Goal: Transaction & Acquisition: Purchase product/service

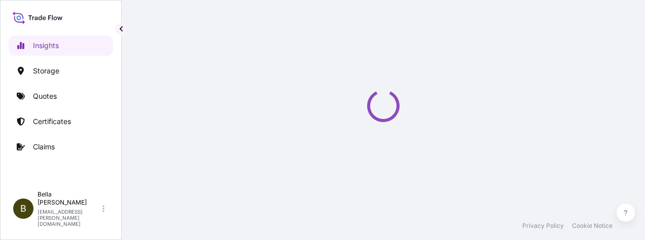
select select "2025"
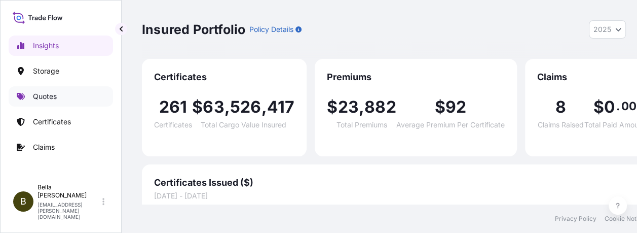
click at [61, 96] on link "Quotes" at bounding box center [61, 96] width 104 height 20
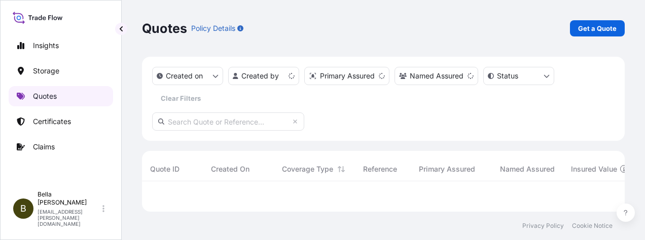
scroll to position [22, 475]
click at [584, 21] on link "Get a Quote" at bounding box center [597, 28] width 55 height 16
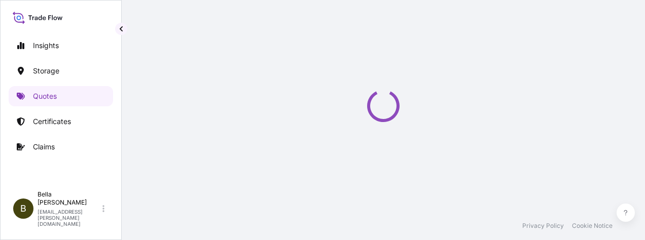
scroll to position [16, 0]
select select "Water"
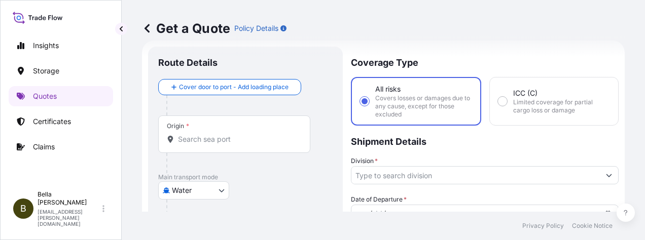
click at [197, 144] on div "Origin *" at bounding box center [234, 135] width 152 height 38
click at [197, 144] on input "Origin *" at bounding box center [238, 139] width 120 height 10
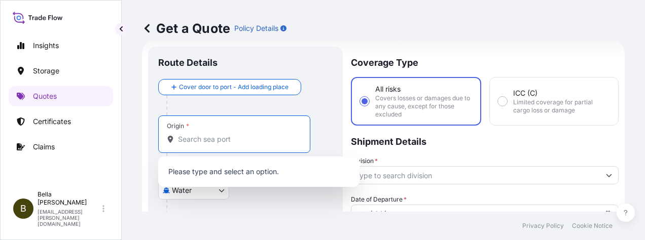
click at [198, 138] on input "Origin *" at bounding box center [238, 139] width 120 height 10
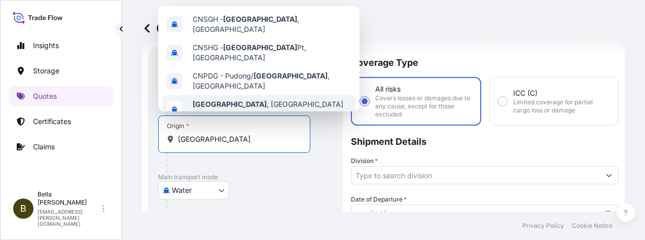
click at [220, 100] on b "[GEOGRAPHIC_DATA]" at bounding box center [230, 104] width 74 height 9
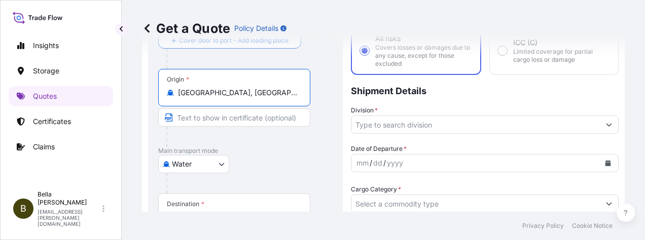
scroll to position [118, 0]
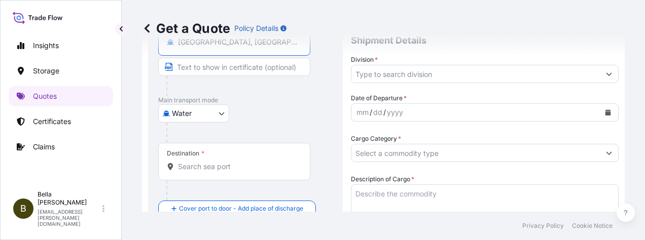
type input "[GEOGRAPHIC_DATA], [GEOGRAPHIC_DATA]"
click at [205, 171] on div "Destination *" at bounding box center [234, 162] width 152 height 38
click at [205, 171] on input "Destination *" at bounding box center [238, 167] width 120 height 10
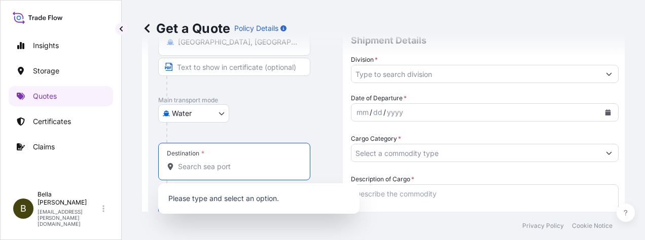
click at [201, 167] on input "Destination *" at bounding box center [238, 167] width 120 height 10
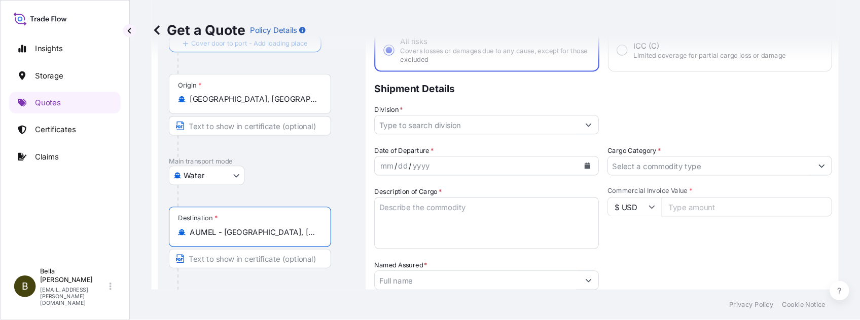
scroll to position [66, 0]
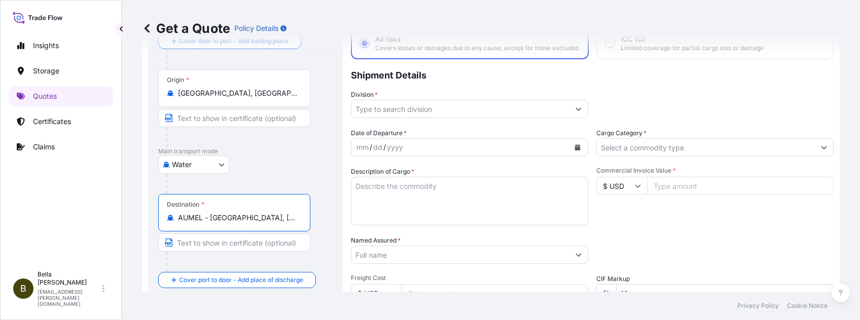
type input "AUMEL - [GEOGRAPHIC_DATA], [GEOGRAPHIC_DATA]"
click at [404, 115] on input "Division *" at bounding box center [460, 109] width 218 height 18
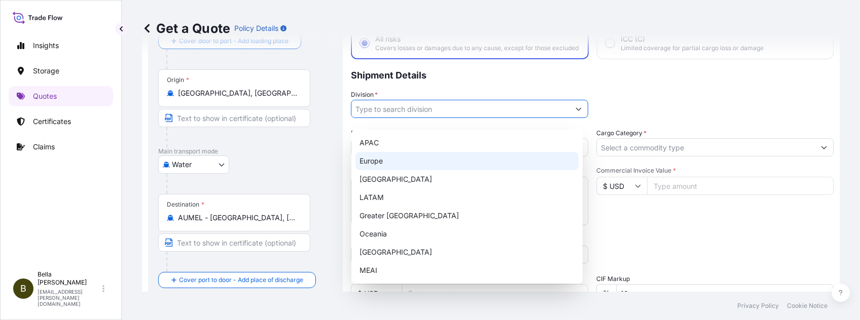
click at [393, 145] on div "APAC" at bounding box center [466, 143] width 223 height 18
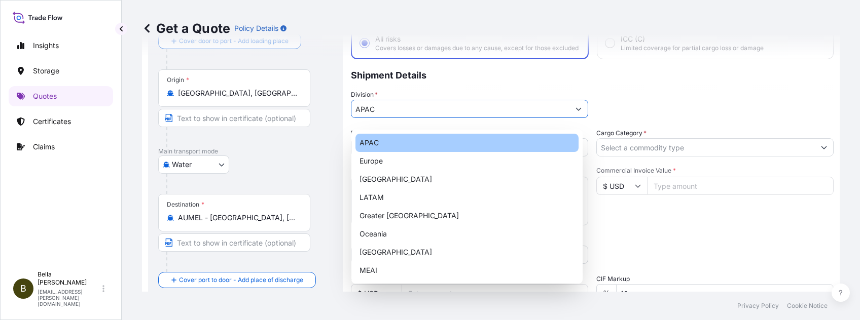
type input "APAC"
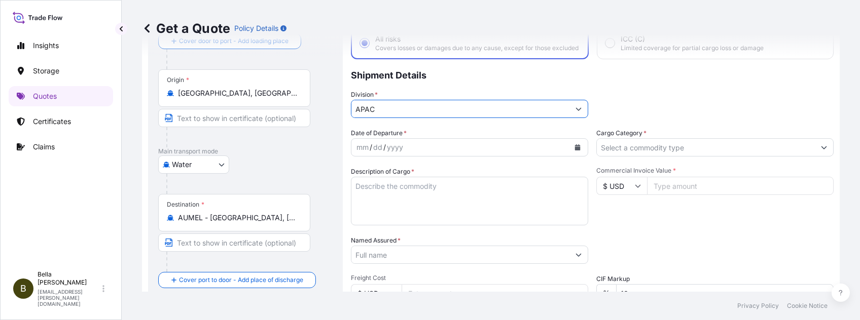
click at [397, 154] on div "yyyy" at bounding box center [395, 147] width 18 height 12
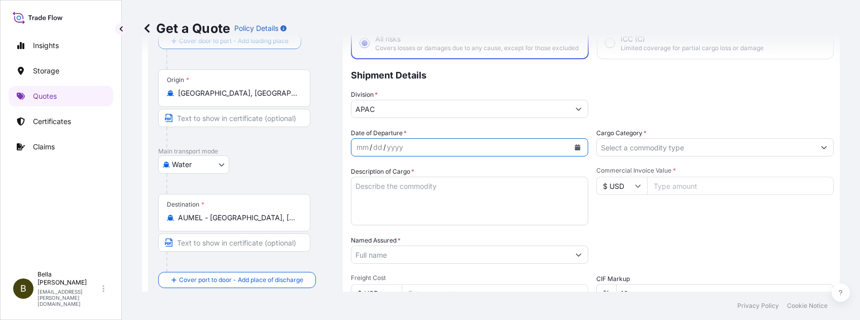
click at [575, 151] on icon "Calendar" at bounding box center [578, 147] width 6 height 6
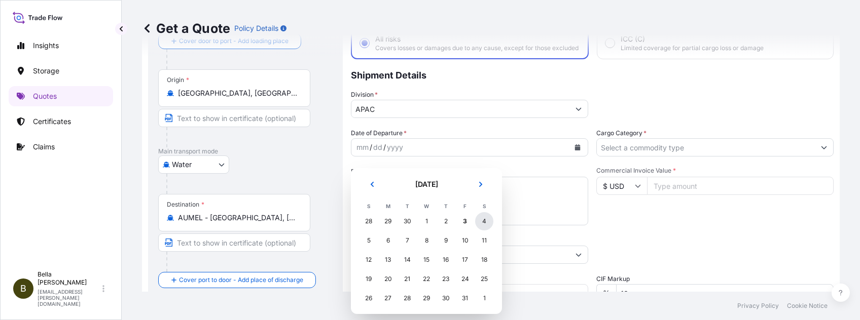
click at [480, 222] on div "4" at bounding box center [484, 221] width 18 height 18
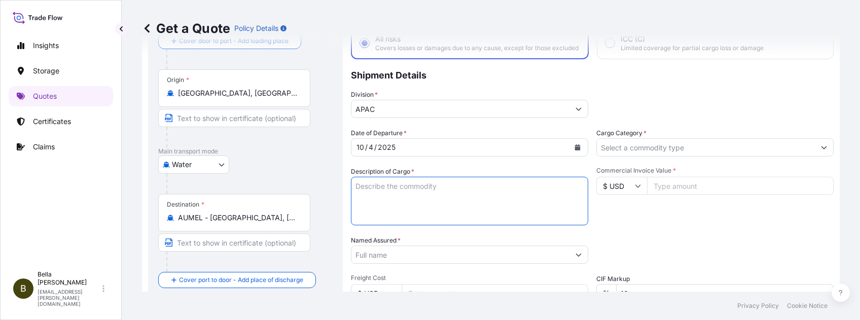
click at [436, 189] on textarea "Description of Cargo *" at bounding box center [469, 201] width 237 height 49
paste textarea "SIGENSTOR BAT 8.0 CL:9 UN:3480 INVTERTER & ACCESSARY"
click at [425, 191] on textarea "SIGENSTOR BAT 8.0 CL:9 UN:3480 INVTERTER & ACCESSARY" at bounding box center [469, 201] width 237 height 49
click at [430, 202] on textarea "SIGENSTOR BAT 8.0 CL:9 UN:3480 INVTERTER & ACCESSARY" at bounding box center [469, 201] width 237 height 49
click at [407, 202] on textarea "SIGENSTOR BAT 8.0 CL:9 UN:3480 INVTERTER & ACCESSARY" at bounding box center [469, 201] width 237 height 49
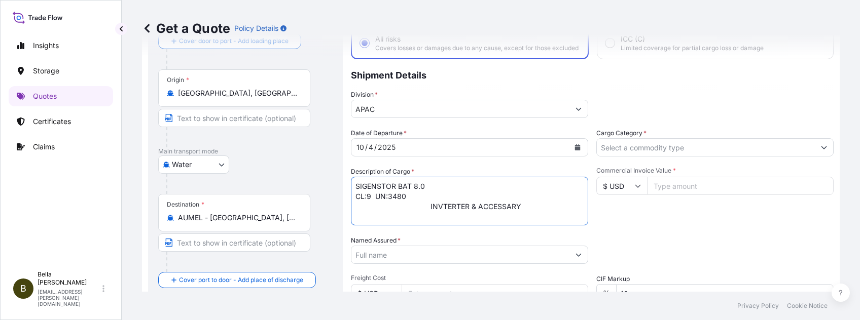
click at [430, 213] on textarea "SIGENSTOR BAT 8.0 CL:9 UN:3480 INVTERTER & ACCESSARY" at bounding box center [469, 201] width 237 height 49
click at [419, 240] on input "Named Assured *" at bounding box center [460, 255] width 218 height 18
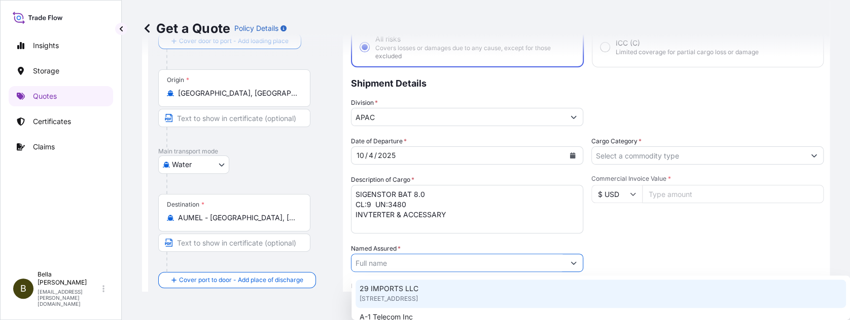
click at [359, 192] on textarea "SIGENSTOR BAT 8.0 CL:9 UN:3480 INVTERTER & ACCESSARY" at bounding box center [467, 209] width 232 height 49
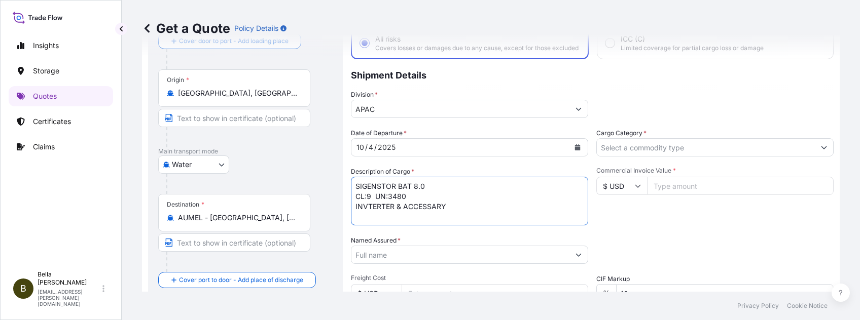
type textarea "SIGENSTOR BAT 8.0 CL:9 UN:3480 INVTERTER & ACCESSARY"
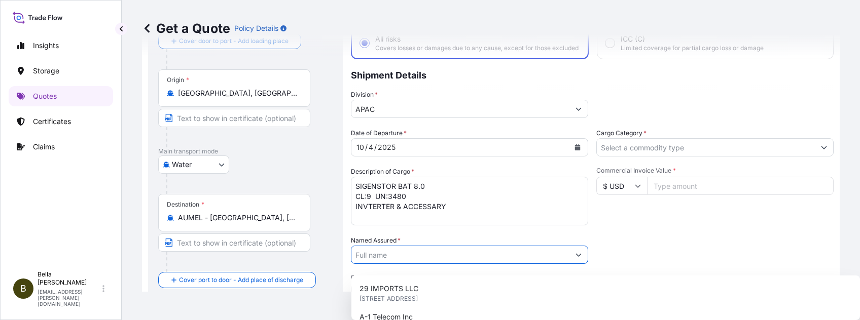
click at [393, 240] on input "Named Assured *" at bounding box center [460, 255] width 218 height 18
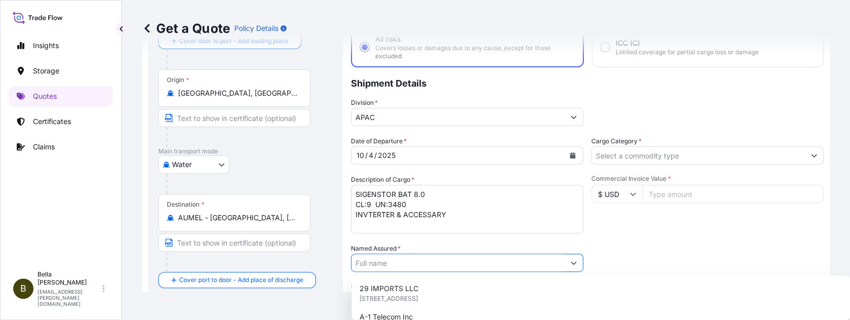
paste input "SIGENERGY TECHNOLOGY ([GEOGRAPHIC_DATA]) LIMITED"
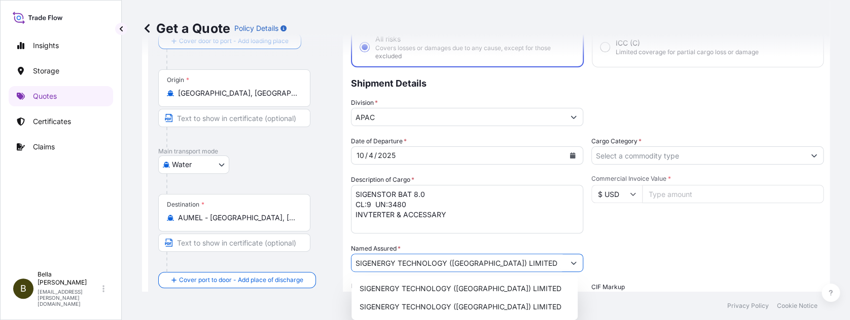
type input "SIGENERGY TECHNOLOGY ([GEOGRAPHIC_DATA]) LIMITED"
click at [644, 240] on div "Date of Departure * [DATE] Cargo Category * Description of Cargo * SIGENSTOR BA…" at bounding box center [587, 261] width 472 height 251
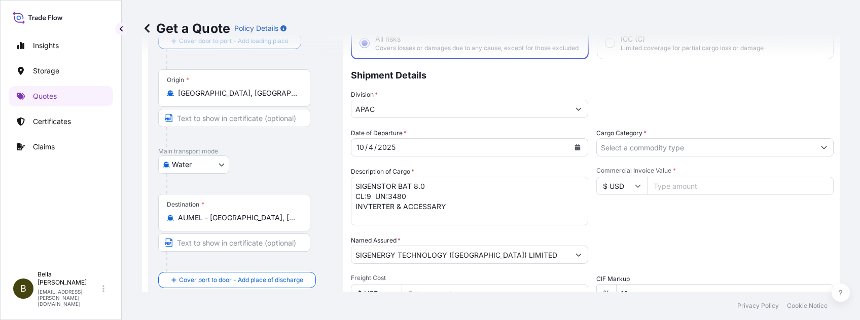
scroll to position [202, 0]
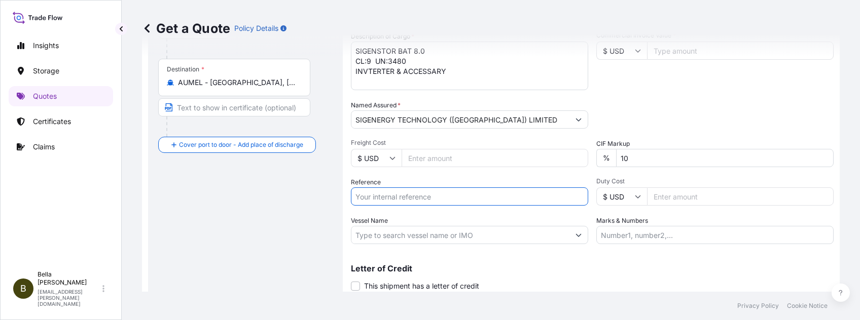
click at [443, 201] on input "Reference" at bounding box center [469, 197] width 237 height 18
click at [426, 203] on input "Reference" at bounding box center [469, 197] width 237 height 18
paste input "SGAU20250829001"
click at [446, 206] on input "SGAU20250829001," at bounding box center [469, 197] width 237 height 18
paste input "PCSHSE0001270"
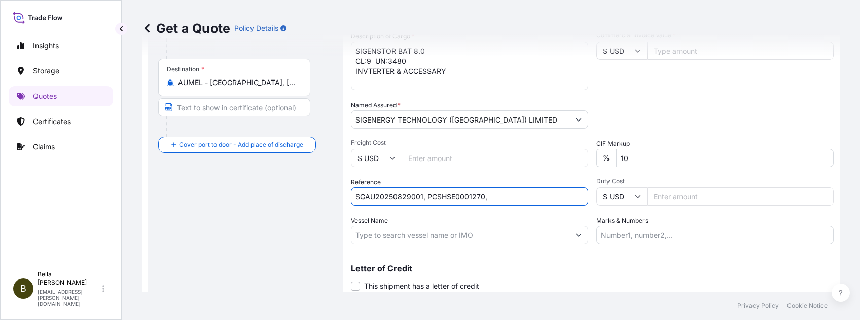
click at [502, 203] on input "SGAU20250829001, PCSHSE0001270," at bounding box center [469, 197] width 237 height 18
paste input "259256204"
type input "SGAU20250829001, PCSHSE0001270, 259256204"
click at [396, 240] on input "Vessel Name" at bounding box center [460, 235] width 218 height 18
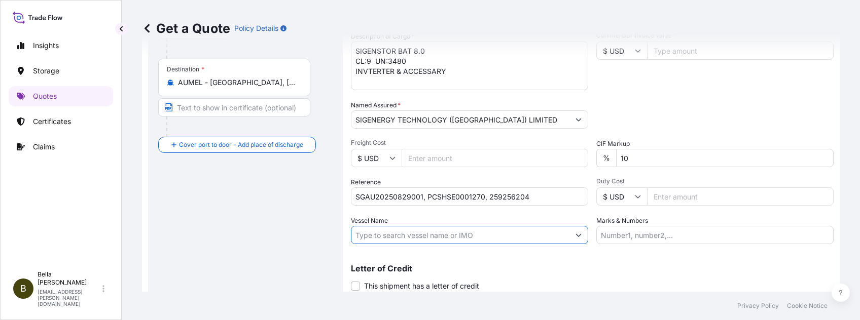
paste input "[PERSON_NAME]"
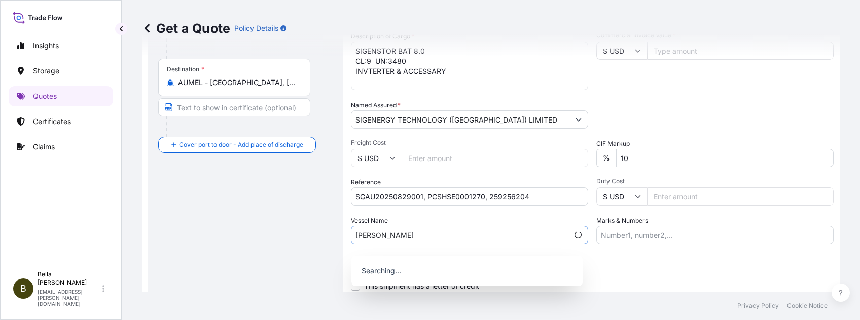
click at [264, 240] on div "Route Details Reset Route Details Cover door to port - Add loading place Place …" at bounding box center [245, 90] width 174 height 439
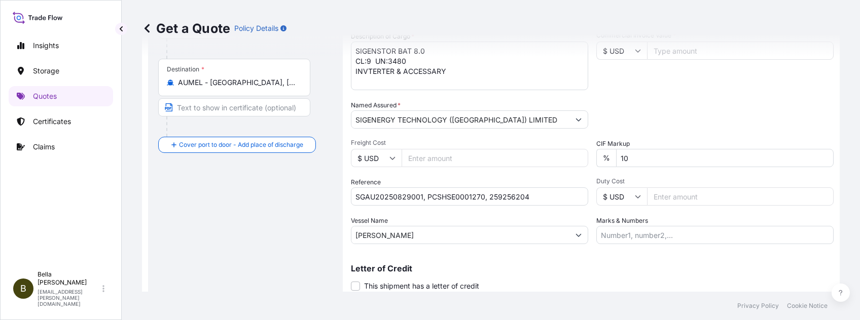
click at [448, 239] on input "[PERSON_NAME]" at bounding box center [460, 235] width 218 height 18
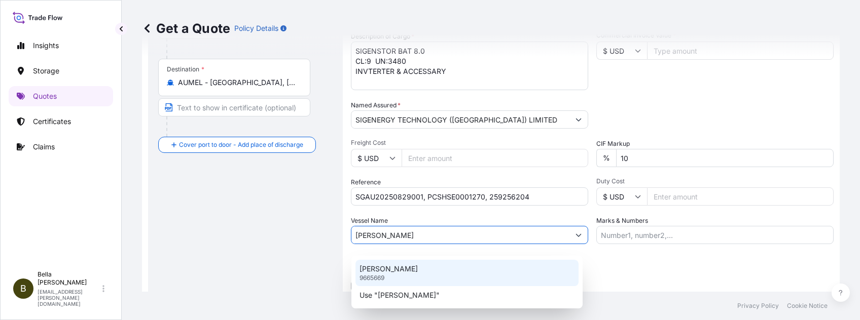
click at [414, 240] on div "[PERSON_NAME] 9665669" at bounding box center [466, 273] width 223 height 26
type input "[PERSON_NAME]"
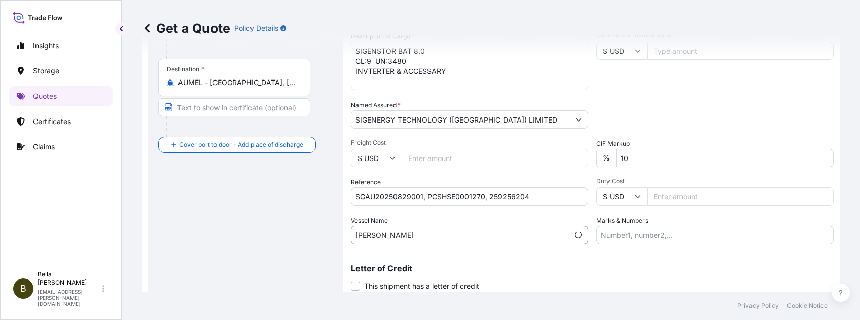
click at [282, 240] on div "Route Details Reset Route Details Cover door to port - Add loading place Place …" at bounding box center [245, 90] width 174 height 439
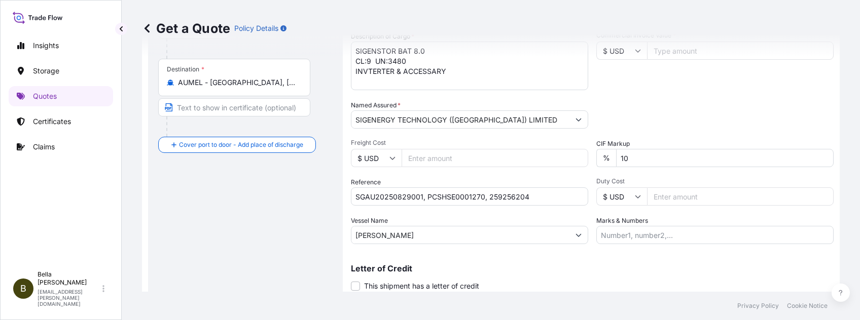
scroll to position [66, 0]
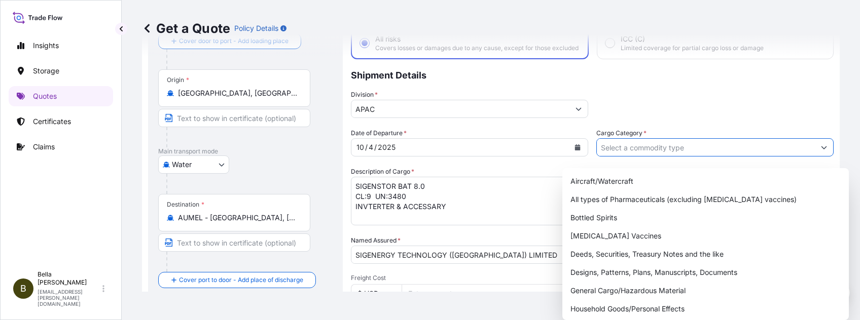
click at [626, 157] on input "Cargo Category *" at bounding box center [706, 147] width 218 height 18
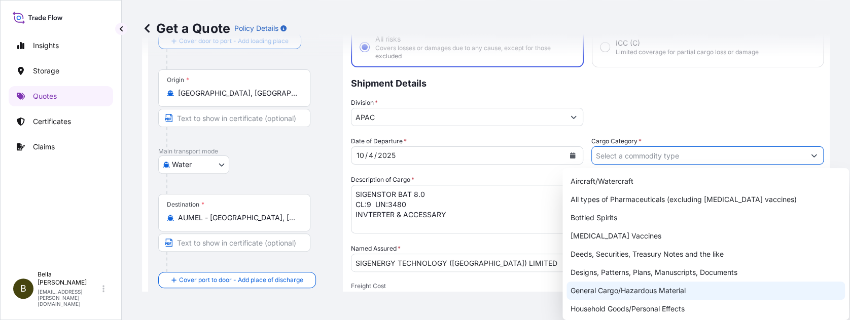
click at [614, 240] on div "General Cargo/Hazardous Material" at bounding box center [705, 291] width 278 height 18
type input "General Cargo/Hazardous Material"
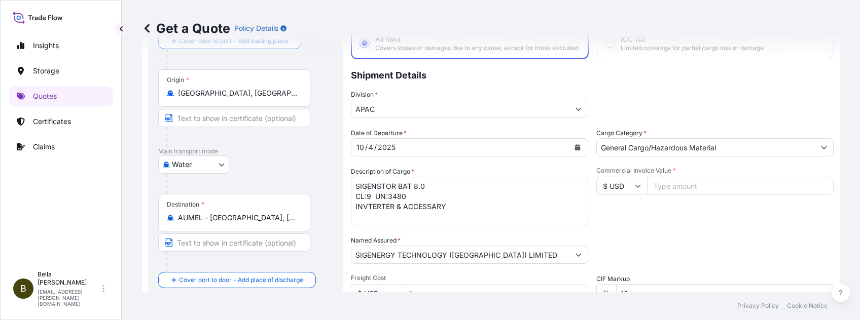
click at [644, 190] on input "Commercial Invoice Value *" at bounding box center [740, 186] width 187 height 18
type input "166855"
click at [635, 240] on div "Date of Departure * [DATE] Cargo Category * General Cargo/Hazardous Material De…" at bounding box center [592, 253] width 483 height 251
click at [445, 195] on textarea "SIGENSTOR BAT 8.0 CL:9 UN:3480 INVTERTER & ACCESSARY" at bounding box center [469, 201] width 237 height 49
click at [415, 203] on textarea "SIGENSTOR BAT 8.0 CL:9 UN:3480 INVTERTER & ACCESSARY" at bounding box center [469, 201] width 237 height 49
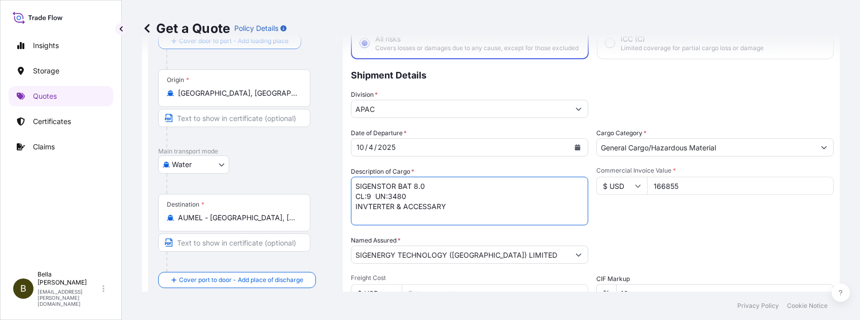
click at [507, 218] on textarea "SIGENSTOR BAT 8.0 CL:9 UN:3480 INVTERTER & ACCESSARY" at bounding box center [469, 201] width 237 height 49
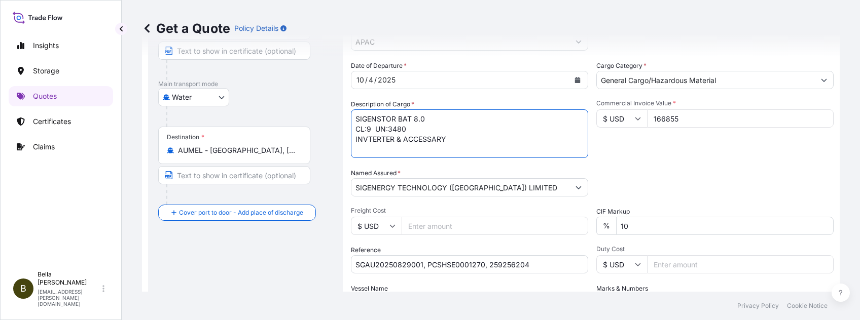
scroll to position [202, 0]
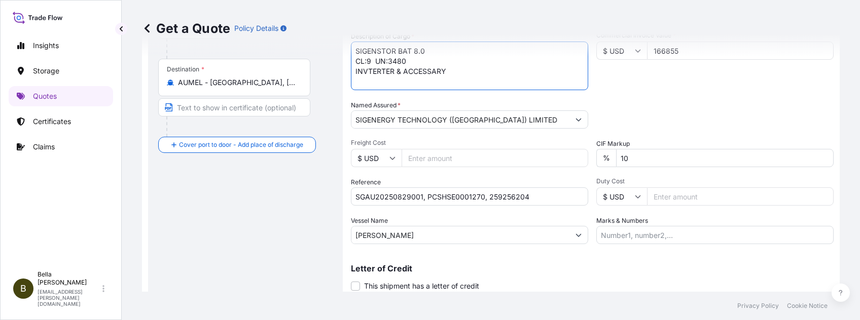
click at [530, 220] on div "Date of Departure * [DATE] Cargo Category * General Cargo/Hazardous Material De…" at bounding box center [592, 118] width 483 height 251
click at [458, 240] on div "Letter of Credit This shipment has a letter of credit Letter of credit * Letter…" at bounding box center [592, 271] width 483 height 39
click at [470, 240] on div "Letter of Credit This shipment has a letter of credit Letter of credit * Letter…" at bounding box center [592, 271] width 483 height 39
click at [503, 240] on div "Letter of Credit This shipment has a letter of credit Letter of credit * Letter…" at bounding box center [592, 271] width 483 height 39
click at [506, 240] on div "Letter of Credit This shipment has a letter of credit Letter of credit * Letter…" at bounding box center [592, 271] width 483 height 39
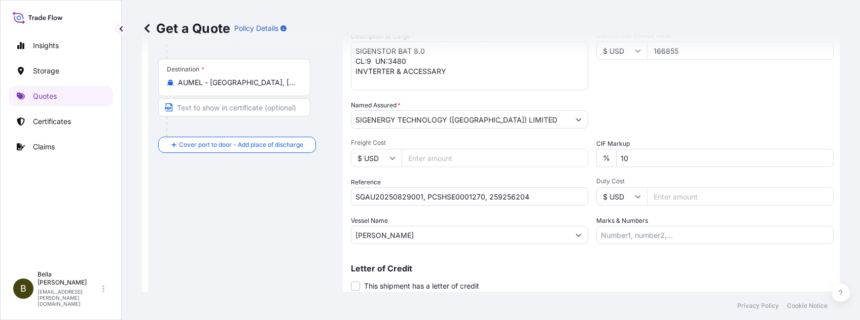
click at [523, 240] on div "Letter of Credit This shipment has a letter of credit Letter of credit * Letter…" at bounding box center [592, 271] width 483 height 39
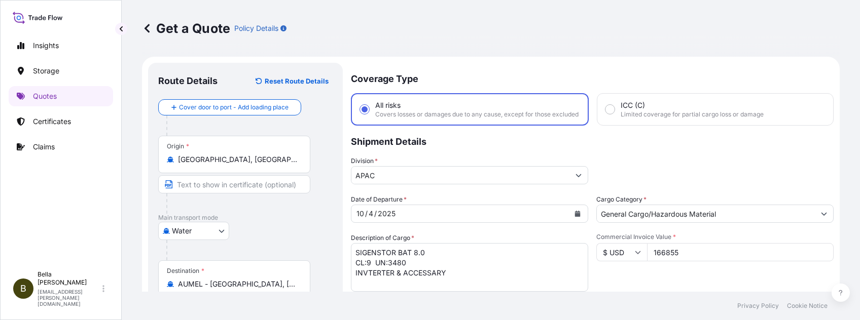
scroll to position [135, 0]
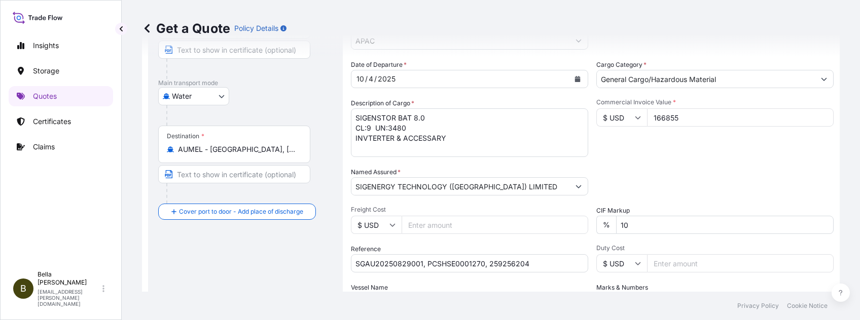
click at [644, 187] on div "Packing Category Type to search a container mode Please select a primary mode o…" at bounding box center [714, 181] width 237 height 28
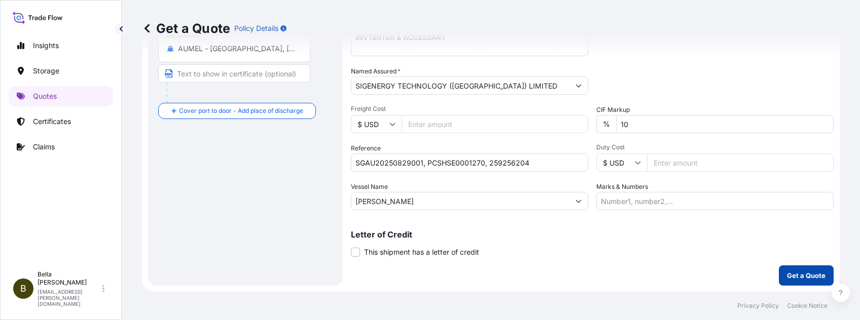
click at [644, 240] on p "Get a Quote" at bounding box center [806, 276] width 39 height 10
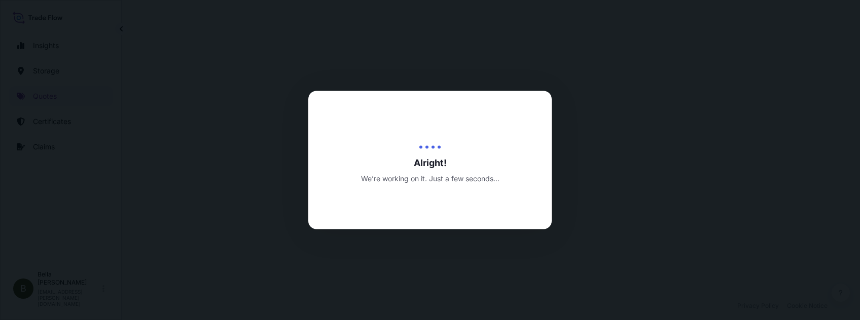
select select "Water"
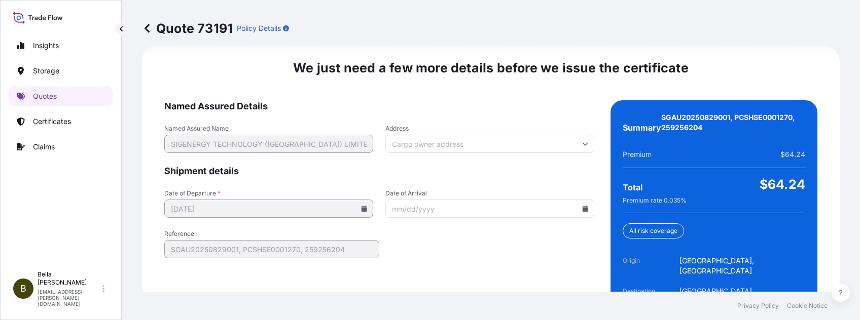
scroll to position [1626, 0]
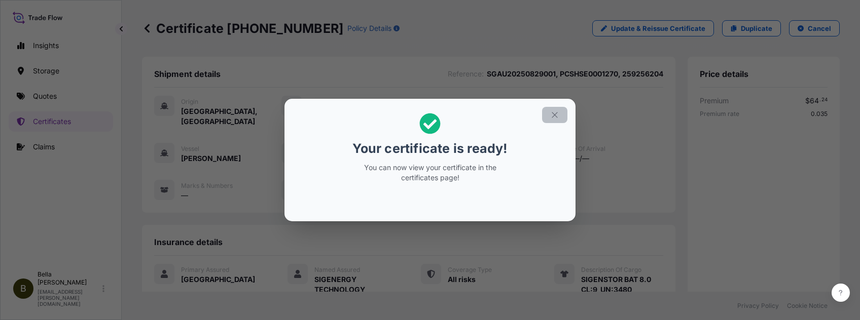
click at [553, 117] on icon "button" at bounding box center [555, 115] width 6 height 6
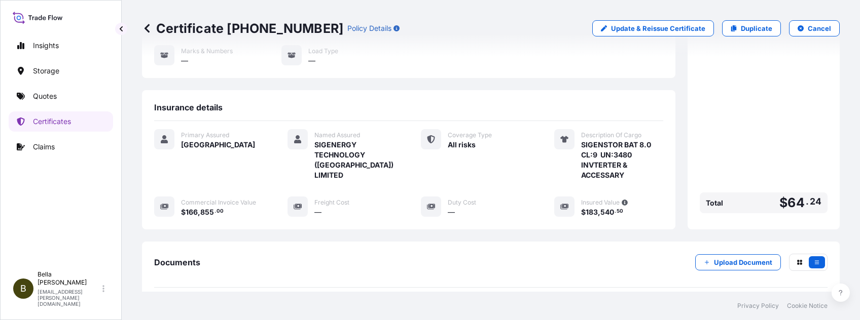
scroll to position [232, 0]
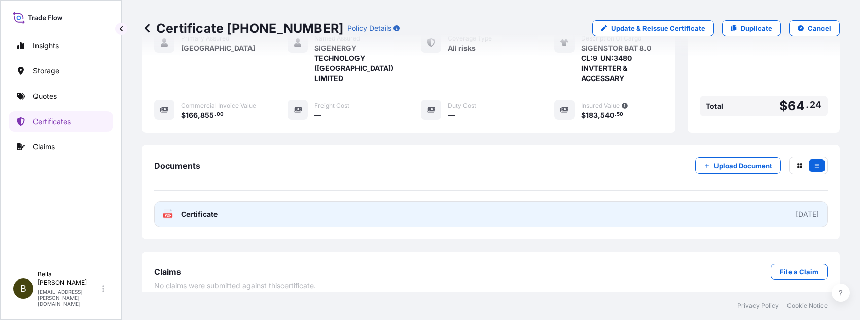
click at [368, 201] on link "PDF Certificate [DATE]" at bounding box center [490, 214] width 673 height 26
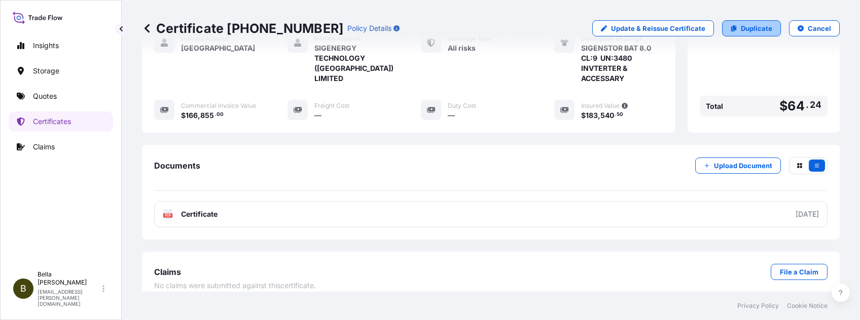
click at [644, 24] on p "Duplicate" at bounding box center [756, 28] width 31 height 10
select select "Water"
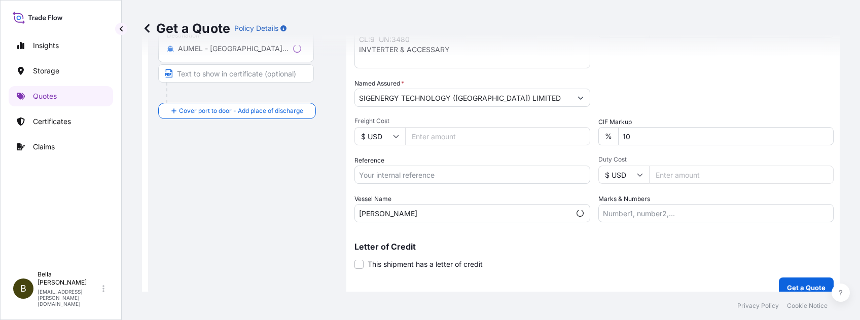
scroll to position [16, 0]
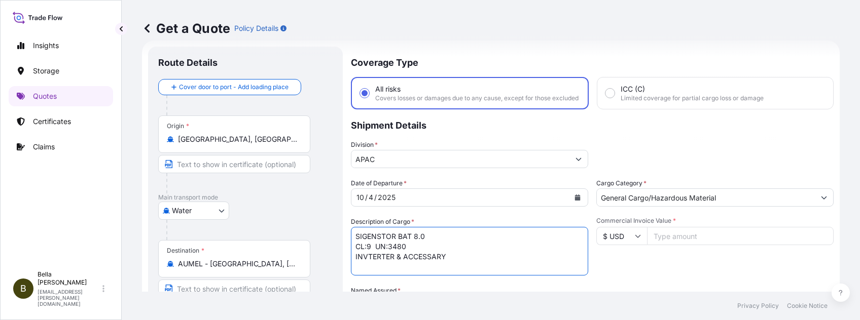
click at [451, 240] on textarea "SIGENSTOR BAT 8.0 CL:9 UN:3480 INVTERTER & ACCESSARY" at bounding box center [469, 251] width 237 height 49
drag, startPoint x: 454, startPoint y: 268, endPoint x: 345, endPoint y: 268, distance: 109.0
click at [345, 240] on form "Route Details Cover door to port - Add loading place Place of loading Road / [G…" at bounding box center [491, 276] width 698 height 471
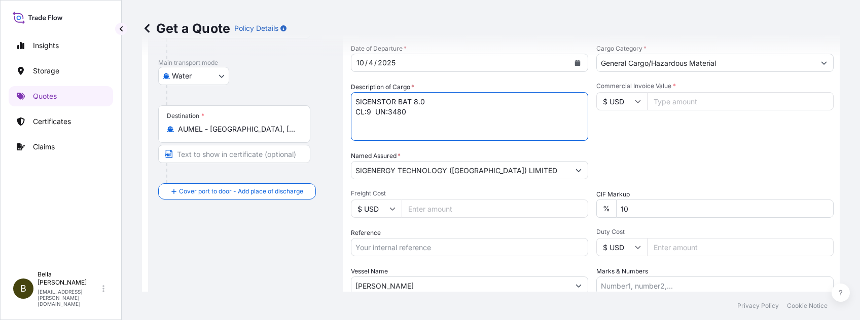
type textarea "SIGENSTOR BAT 8.0 CL:9 UN:3480"
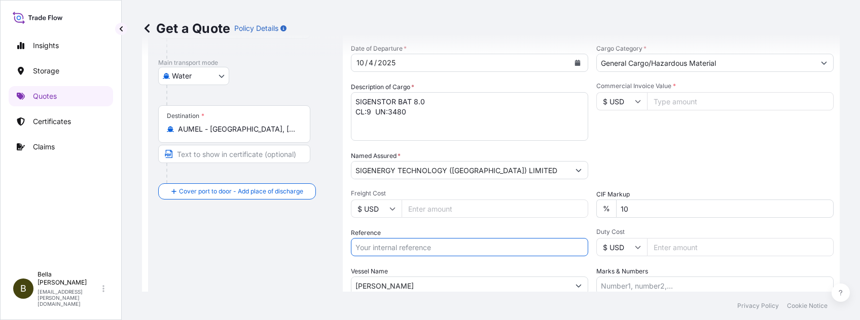
drag, startPoint x: 388, startPoint y: 251, endPoint x: 399, endPoint y: 251, distance: 11.2
click at [388, 240] on input "Reference" at bounding box center [469, 247] width 237 height 18
paste input "SGAU20250829001"
type input "SGAU20250829001.,"
click at [450, 240] on input "SGAU20250829001.," at bounding box center [469, 247] width 237 height 18
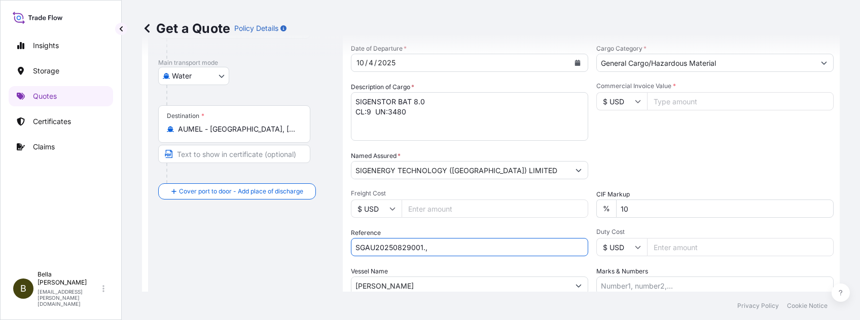
drag, startPoint x: 447, startPoint y: 257, endPoint x: 235, endPoint y: 258, distance: 212.4
click at [236, 240] on form "Route Details Cover door to port - Add loading place Place of loading Road / [G…" at bounding box center [491, 141] width 698 height 471
paste input "SGAU20250829003"
click at [438, 240] on input "SGAU20250829003, SGAU20250829003" at bounding box center [469, 247] width 237 height 18
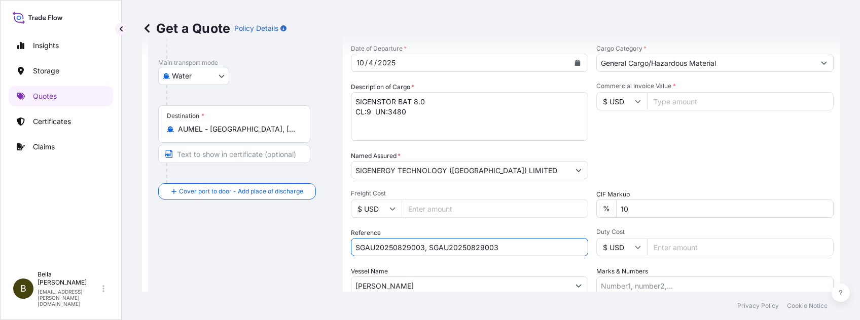
drag, startPoint x: 427, startPoint y: 253, endPoint x: 561, endPoint y: 257, distance: 133.9
click at [561, 240] on input "SGAU20250829003, SGAU20250829003" at bounding box center [469, 247] width 237 height 18
paste input "PCSHSE0001271"
paste input "259258514"
type input "SGAU20250829003, PCSHSE0001271, 259258514"
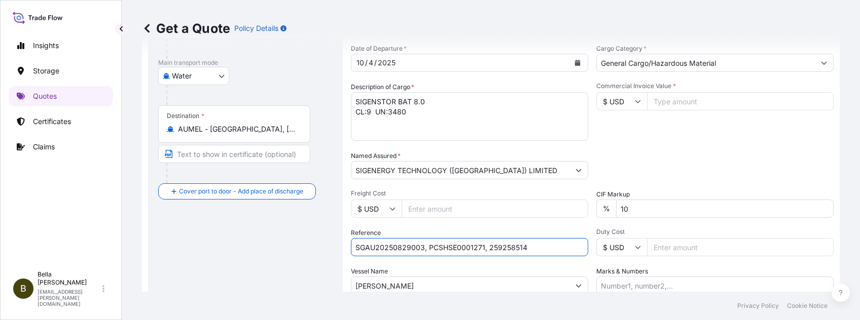
click at [281, 240] on div "Route Details Cover door to port - Add loading place Place of loading Road / [G…" at bounding box center [245, 141] width 174 height 439
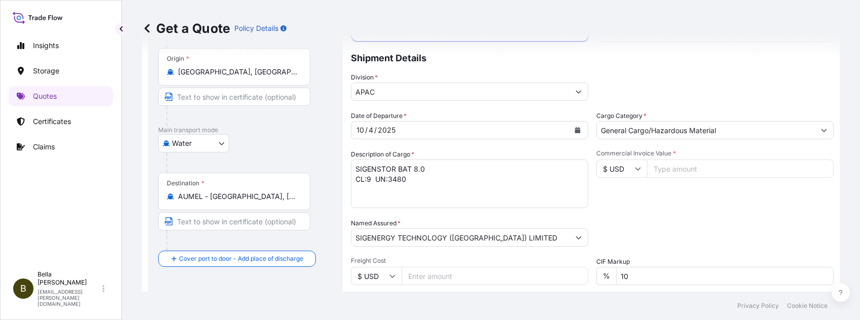
scroll to position [16, 0]
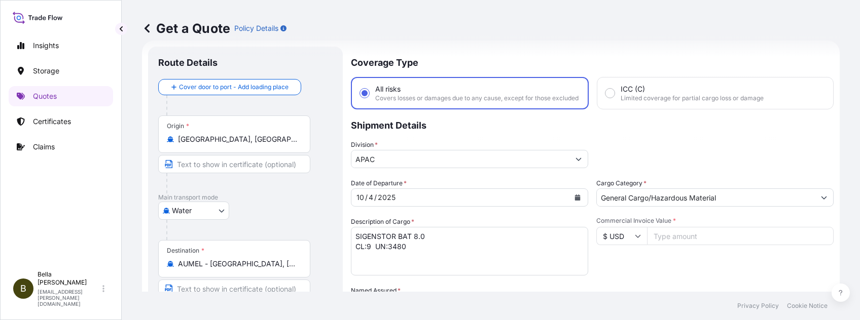
click at [644, 237] on input "Commercial Invoice Value *" at bounding box center [740, 236] width 187 height 18
click at [644, 240] on input "Commercial Invoice Value *" at bounding box center [740, 236] width 187 height 18
type input "484860"
click at [601, 240] on div "Commercial Invoice Value * $ USD 484860" at bounding box center [714, 246] width 237 height 59
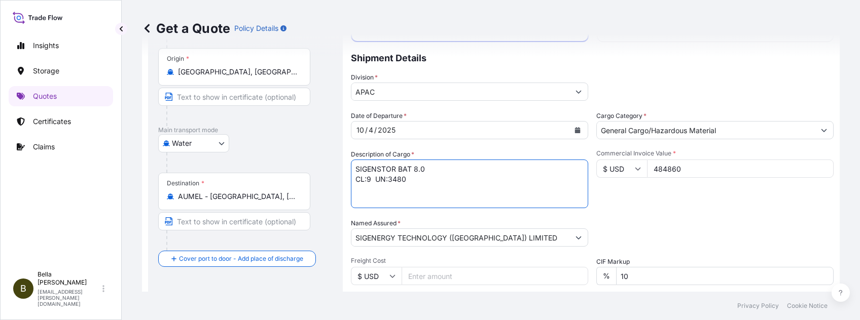
click at [438, 174] on textarea "SIGENSTOR BAT 8.0 CL:9 UN:3480 INVTERTER & ACCESSARY" at bounding box center [469, 184] width 237 height 49
click at [418, 187] on textarea "SIGENSTOR BAT 8.0 CL:9 UN:3480 INVTERTER & ACCESSARY" at bounding box center [469, 184] width 237 height 49
click at [477, 240] on input "Freight Cost" at bounding box center [495, 276] width 187 height 18
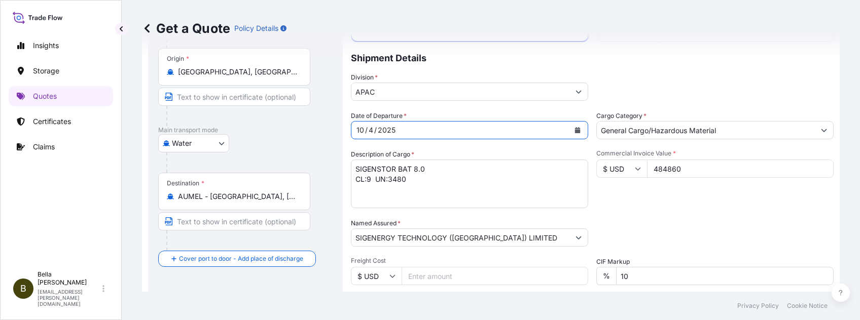
click at [408, 139] on div "[DATE]" at bounding box center [460, 130] width 218 height 18
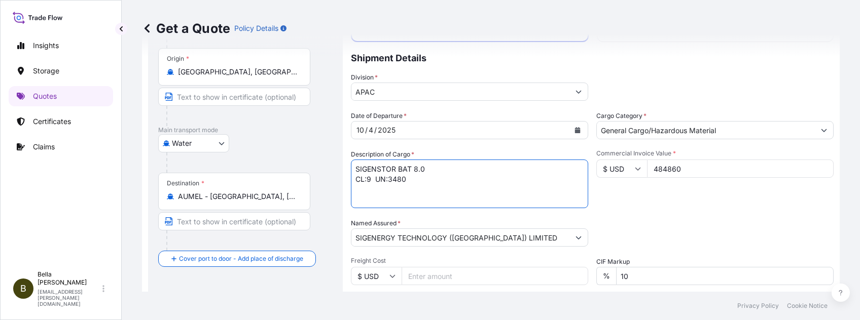
click at [423, 184] on textarea "SIGENSTOR BAT 8.0 CL:9 UN:3480 INVTERTER & ACCESSARY" at bounding box center [469, 184] width 237 height 49
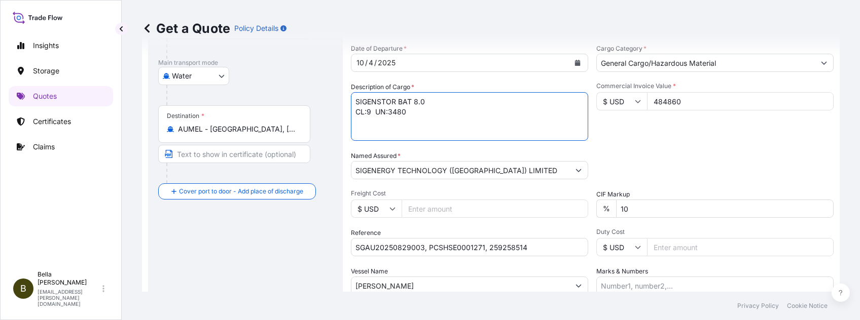
click at [626, 163] on div "Packing Category Type to search a container mode Please select a primary mode o…" at bounding box center [714, 165] width 237 height 28
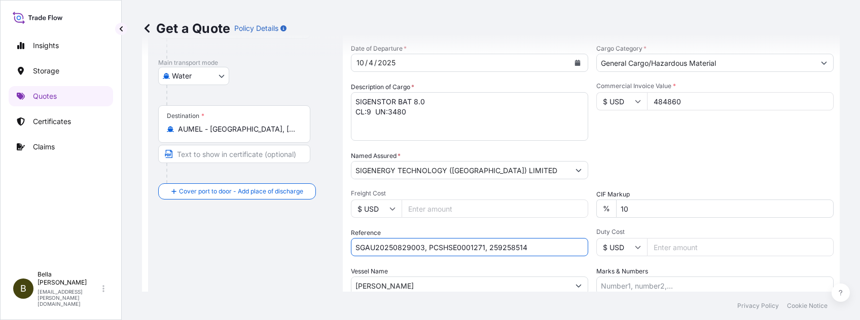
click at [542, 240] on input "SGAU20250829003, PCSHSE0001271, 259258514" at bounding box center [469, 247] width 237 height 18
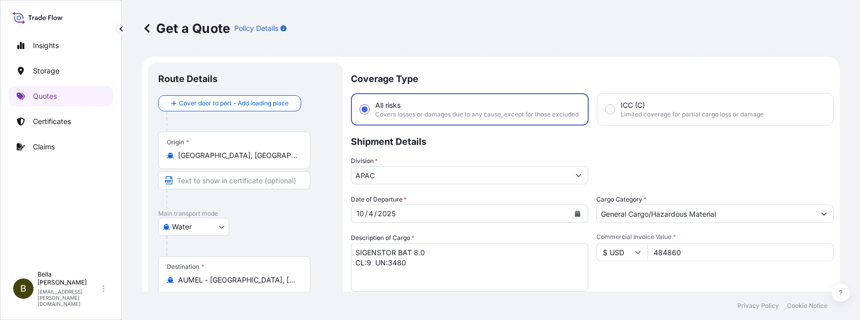
scroll to position [67, 0]
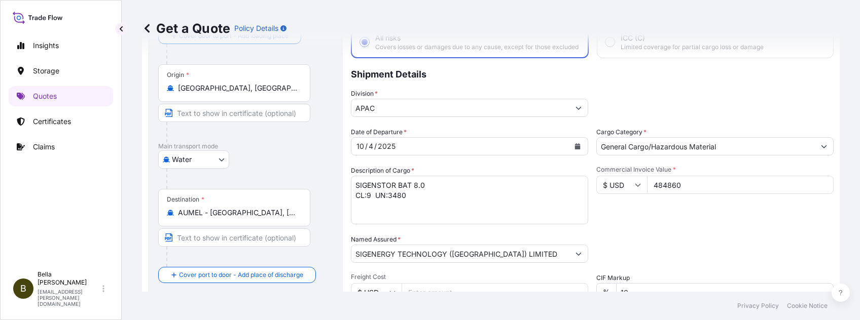
click at [644, 240] on div "Packing Category Type to search a container mode Please select a primary mode o…" at bounding box center [714, 249] width 237 height 28
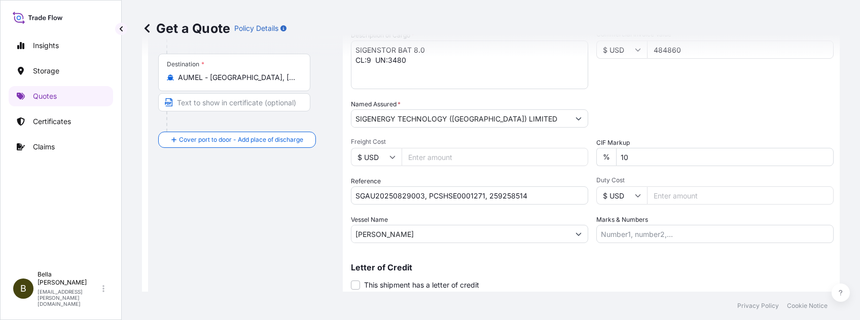
scroll to position [243, 0]
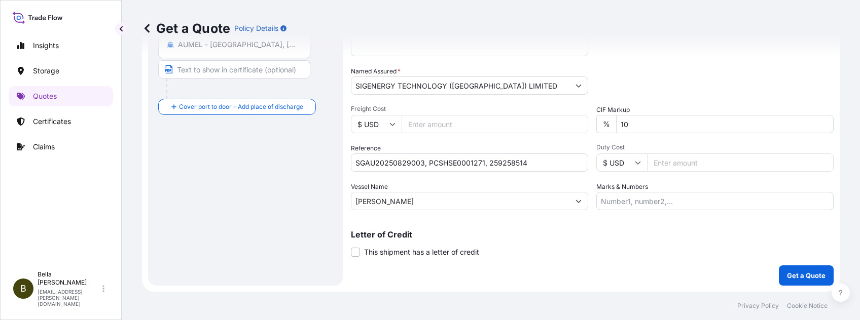
click at [644, 240] on form "Route Details Cover door to port - Add loading place Place of loading Road / [G…" at bounding box center [491, 56] width 698 height 471
click at [644, 240] on button "Get a Quote" at bounding box center [806, 276] width 55 height 20
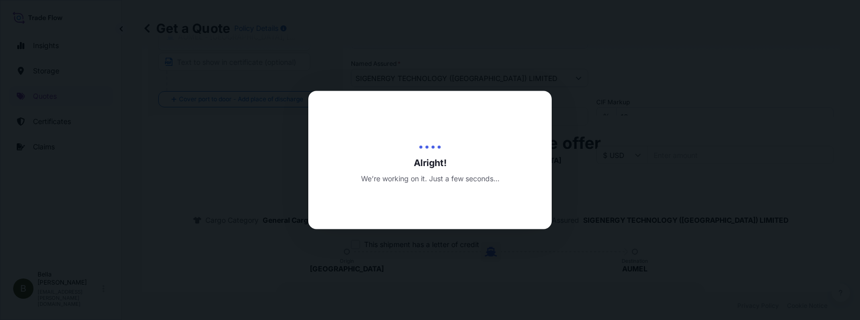
scroll to position [308, 0]
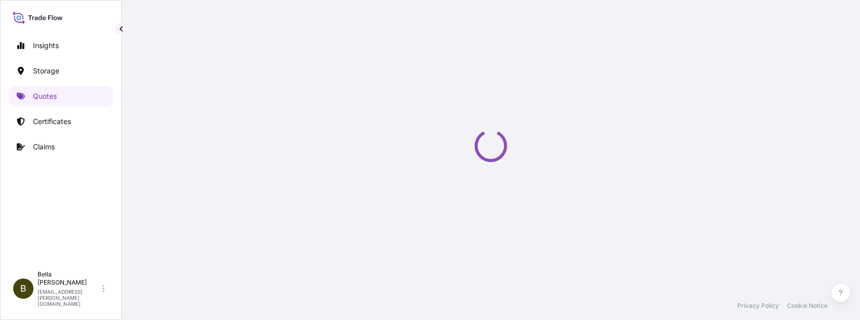
scroll to position [495, 0]
select select "Water"
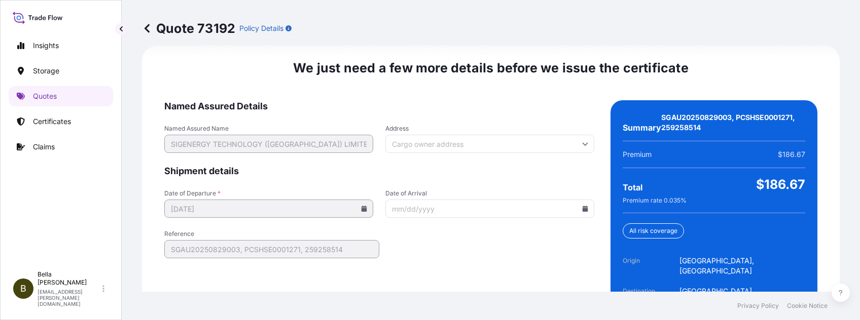
scroll to position [1626, 0]
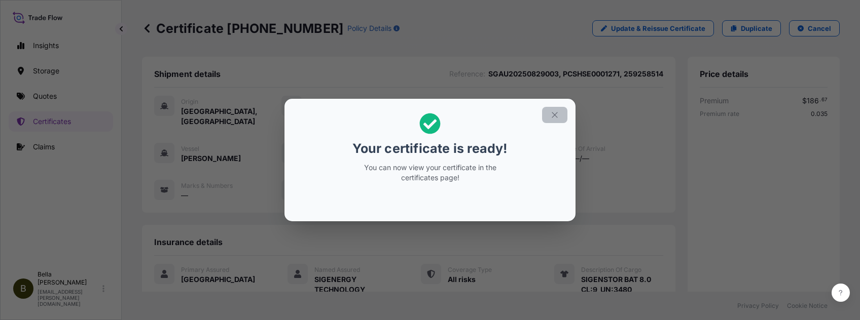
click at [555, 113] on icon "button" at bounding box center [554, 115] width 9 height 9
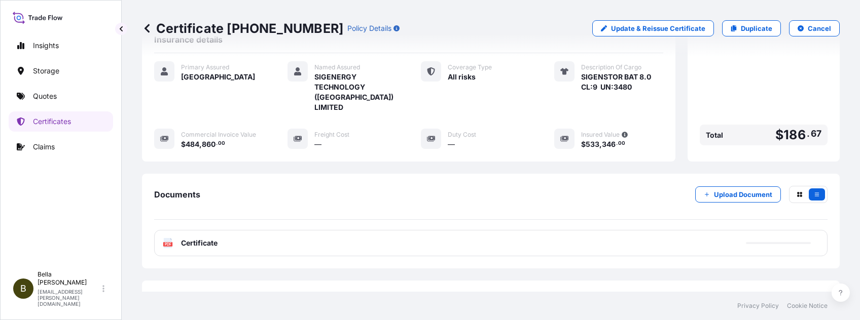
scroll to position [222, 0]
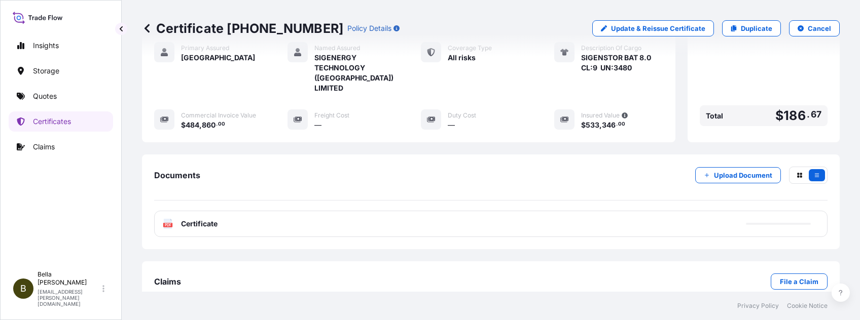
click at [338, 211] on div "PDF Certificate" at bounding box center [490, 224] width 673 height 26
click at [338, 211] on link "PDF Certificate [DATE]" at bounding box center [490, 224] width 673 height 26
click at [644, 28] on p "Duplicate" at bounding box center [756, 28] width 31 height 10
select select "Water"
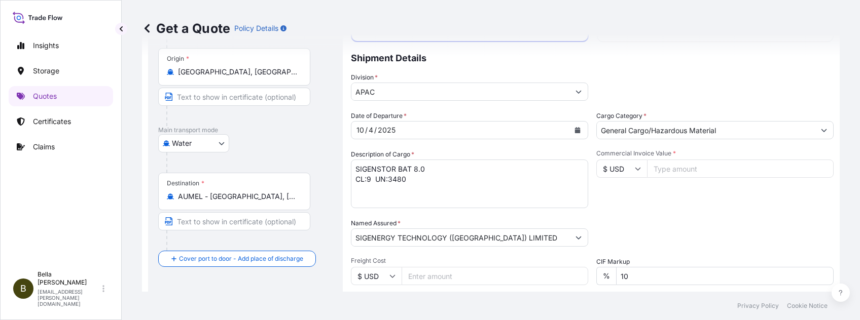
scroll to position [151, 0]
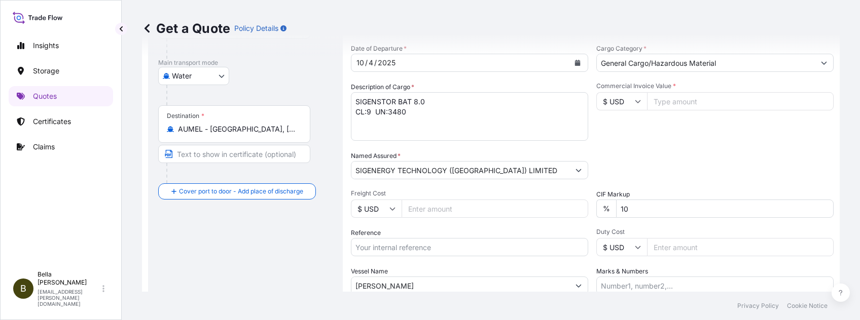
click at [410, 240] on input "Reference" at bounding box center [469, 247] width 237 height 18
paste input "SGAU20250829009"
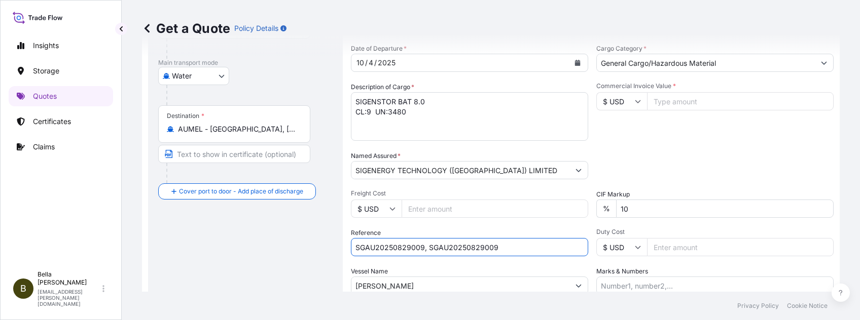
drag, startPoint x: 427, startPoint y: 252, endPoint x: 570, endPoint y: 267, distance: 143.7
click at [563, 240] on div "Date of Departure * [DATE] Cargo Category * General Cargo/Hazardous Material De…" at bounding box center [592, 169] width 483 height 251
paste input "PCSHSE0001272"
drag, startPoint x: 489, startPoint y: 256, endPoint x: 598, endPoint y: 258, distance: 109.0
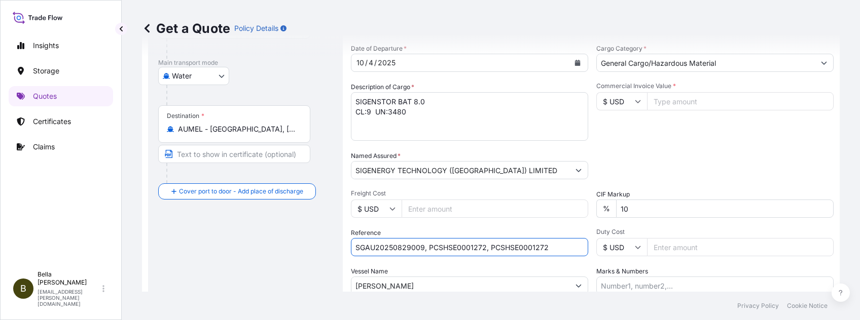
click at [598, 240] on div "Date of Departure * [DATE] Cargo Category * General Cargo/Hazardous Material De…" at bounding box center [592, 169] width 483 height 251
paste input "259256986"
type input "SGAU20250829009, PCSHSE0001272, 259256986"
click at [280, 231] on div "Route Details Cover door to port - Add loading place Place of loading Road / [G…" at bounding box center [245, 141] width 174 height 439
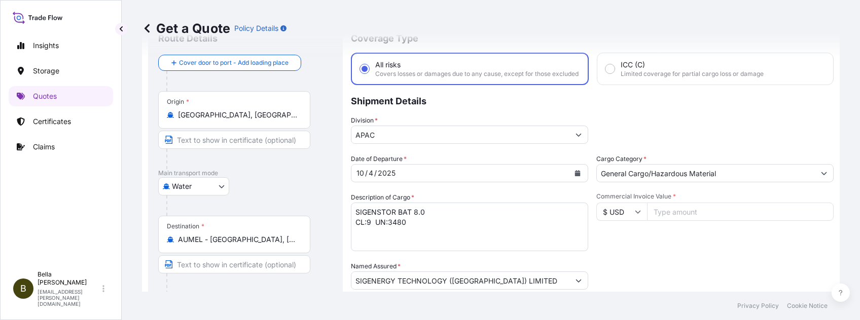
scroll to position [0, 0]
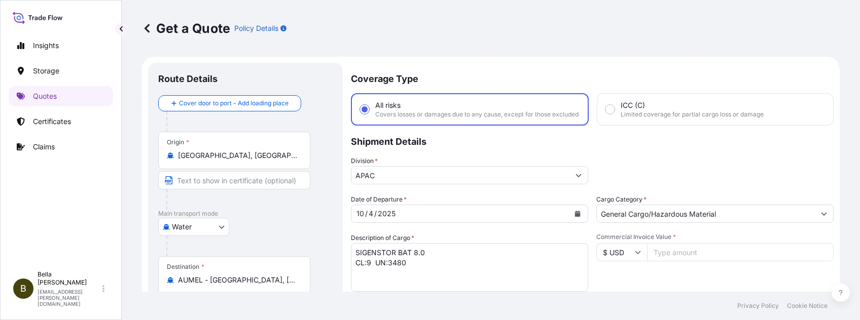
click at [644, 240] on input "Commercial Invoice Value *" at bounding box center [740, 252] width 187 height 18
type input "603408"
click at [612, 155] on p "Shipment Details" at bounding box center [592, 141] width 483 height 30
click at [275, 222] on div "Water Air Water Inland" at bounding box center [245, 227] width 174 height 18
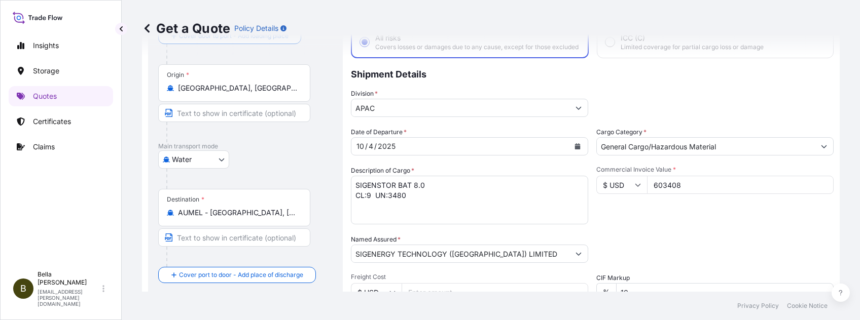
click at [602, 239] on div "Date of Departure * [DATE] Cargo Category * General Cargo/Hazardous Material De…" at bounding box center [592, 252] width 483 height 251
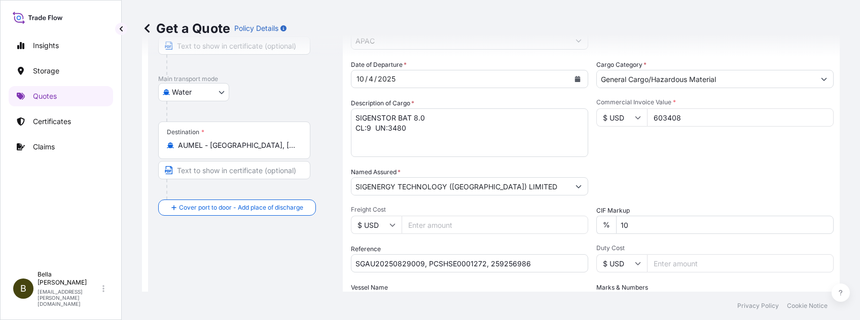
scroll to position [203, 0]
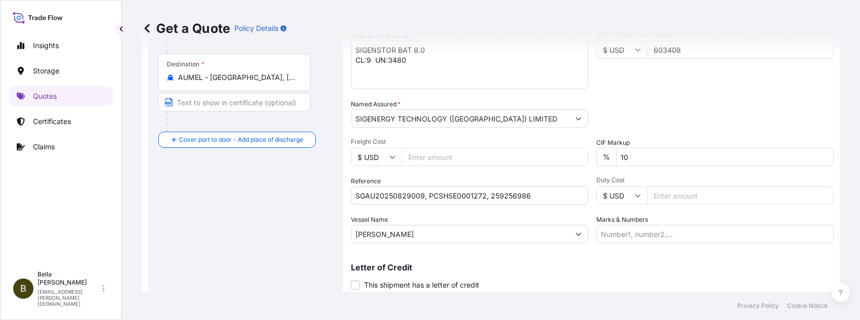
click at [502, 224] on div "Vessel Name [PERSON_NAME]" at bounding box center [469, 229] width 237 height 28
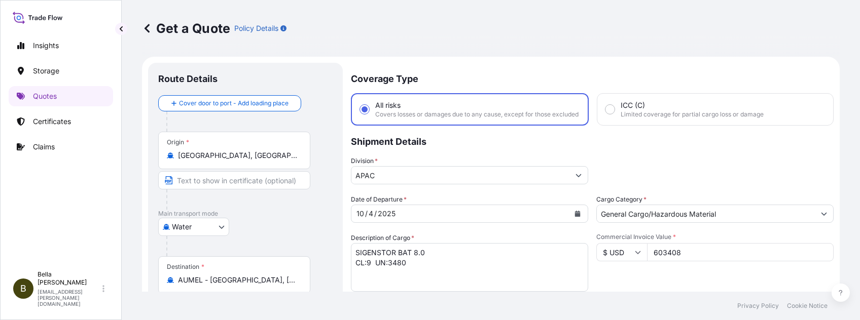
scroll to position [67, 0]
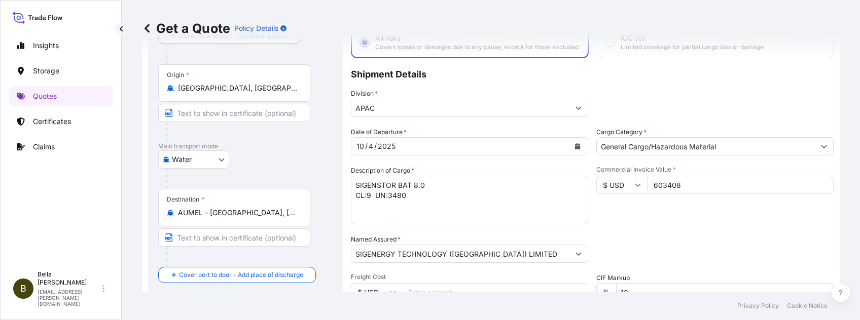
click at [644, 240] on div "Packing Category Type to search a container mode Please select a primary mode o…" at bounding box center [714, 249] width 237 height 28
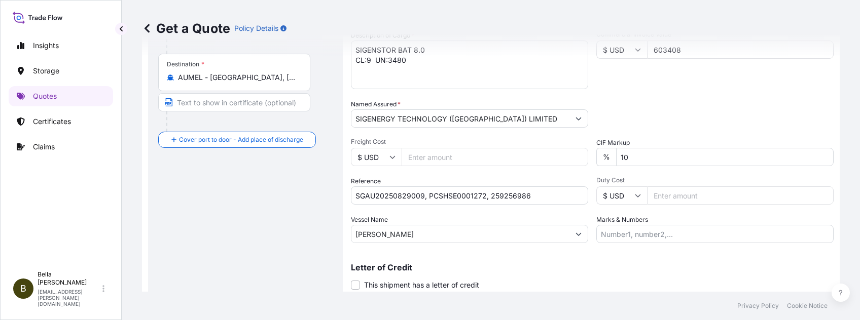
scroll to position [243, 0]
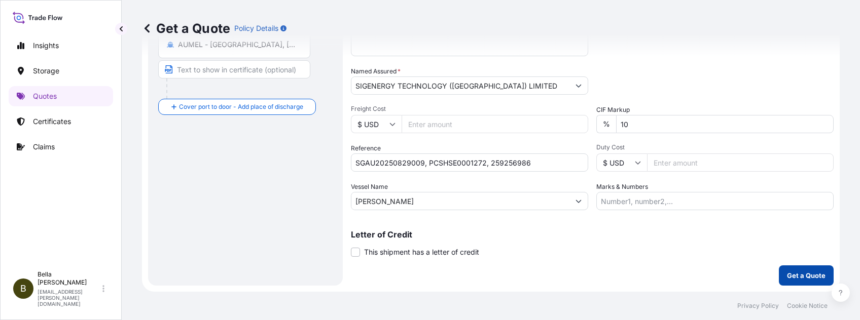
click at [644, 240] on button "Get a Quote" at bounding box center [806, 276] width 55 height 20
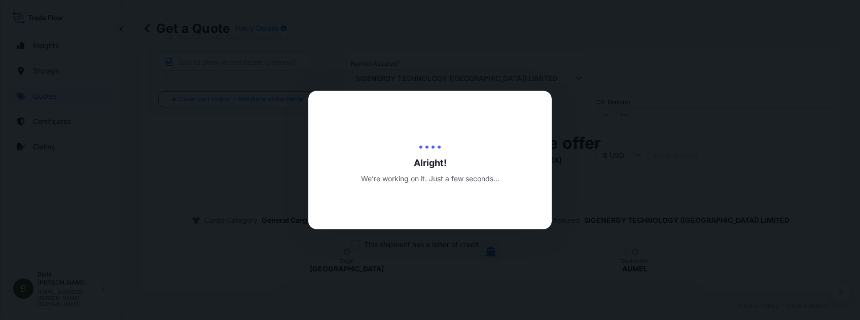
scroll to position [308, 0]
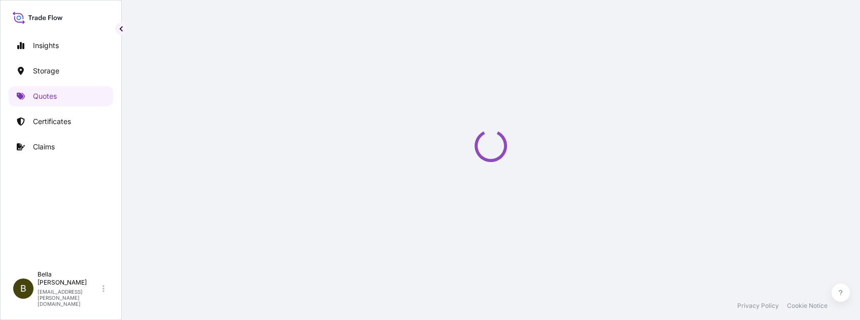
scroll to position [495, 0]
select select "Water"
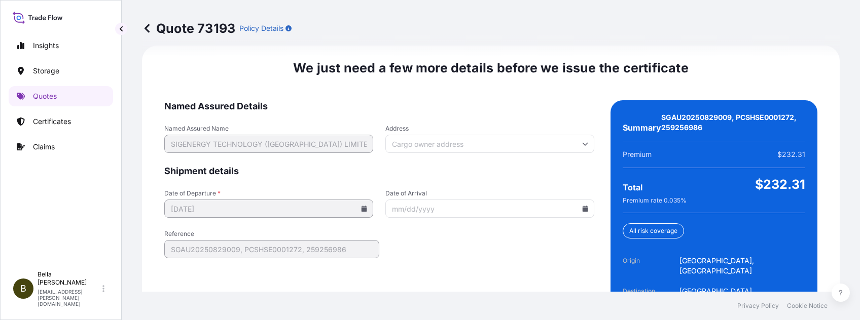
scroll to position [1626, 0]
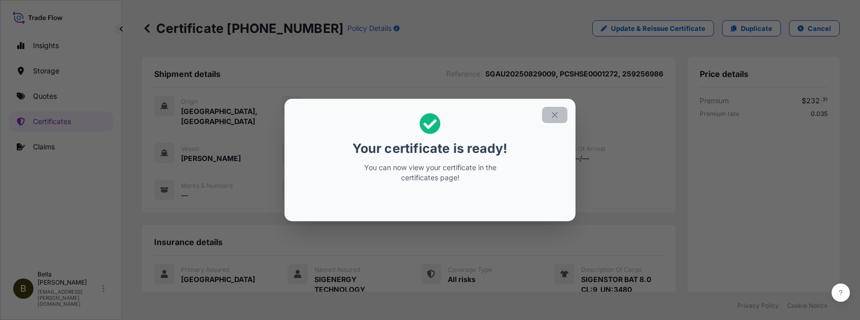
click at [556, 112] on icon "button" at bounding box center [554, 115] width 9 height 9
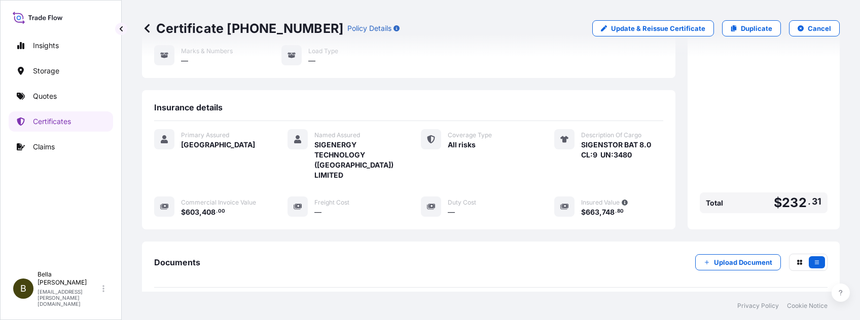
scroll to position [203, 0]
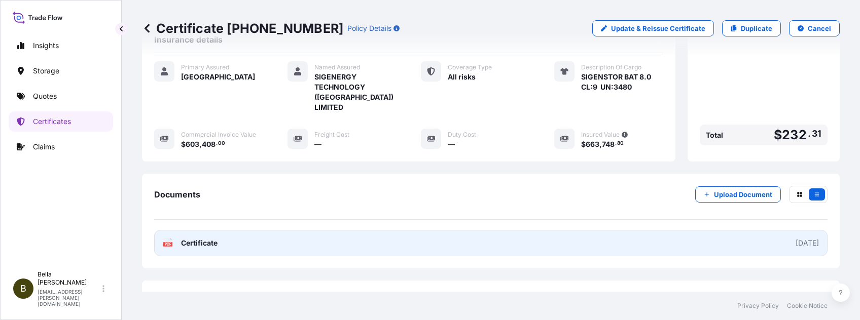
click at [487, 230] on link "PDF Certificate [DATE]" at bounding box center [490, 243] width 673 height 26
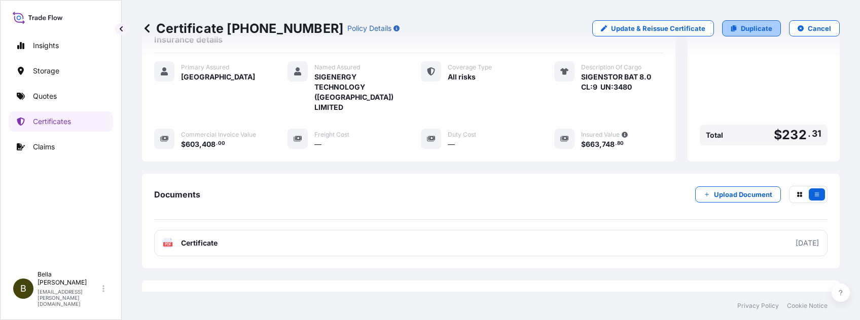
click at [644, 30] on p "Duplicate" at bounding box center [756, 28] width 31 height 10
select select "Water"
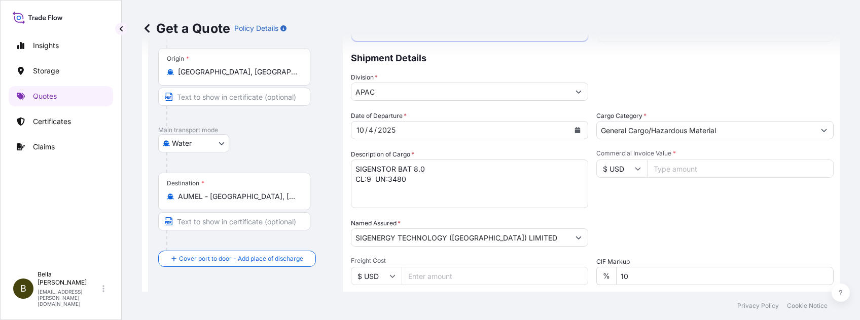
scroll to position [151, 0]
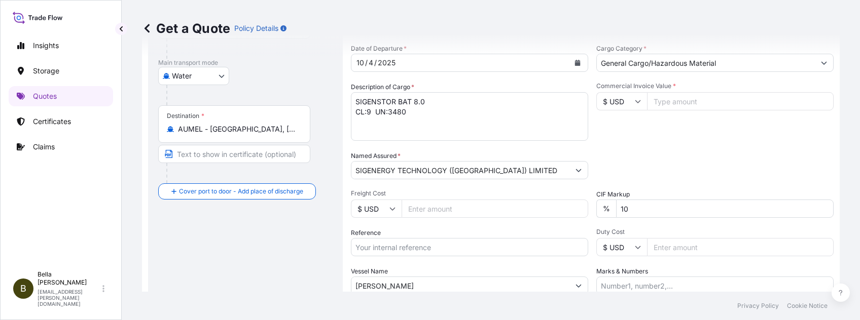
click at [389, 240] on input "Reference" at bounding box center [469, 247] width 237 height 18
paste input "SGAU20250806041"
click at [454, 240] on input "SGAU20250806041," at bounding box center [469, 247] width 237 height 18
paste input "PCSHSE0001190"
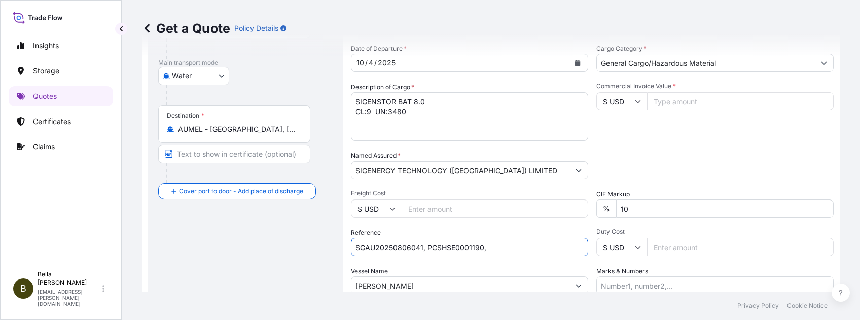
paste input "259321300"
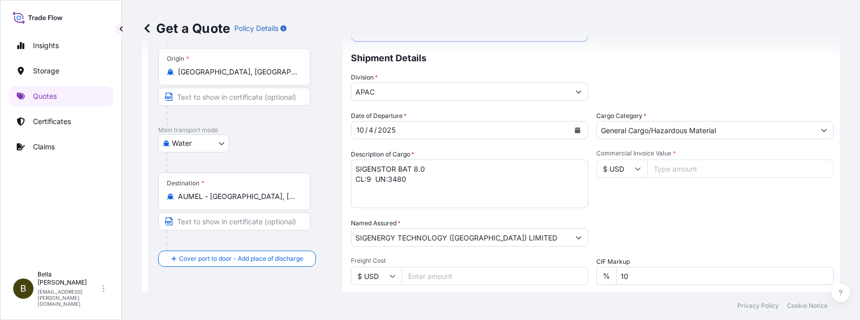
type input "SGAU20250806041, PCSHSE0001190, 259321300"
click at [644, 166] on div "Commercial Invoice Value * $ USD" at bounding box center [714, 179] width 237 height 59
click at [644, 173] on input "Commercial Invoice Value *" at bounding box center [740, 169] width 187 height 18
type input "436800"
click at [606, 208] on div "Commercial Invoice Value * $ USD 436800" at bounding box center [714, 179] width 237 height 59
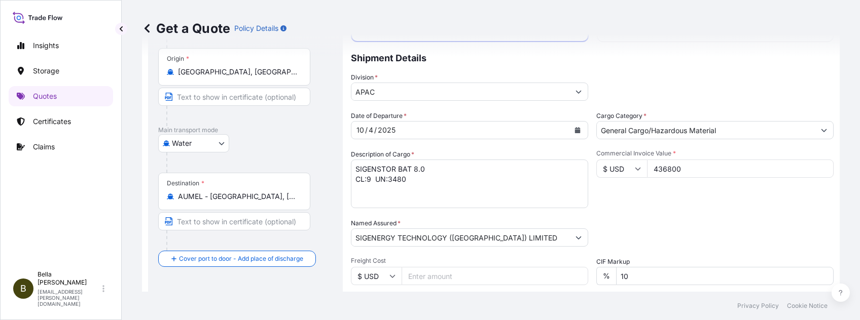
scroll to position [16, 0]
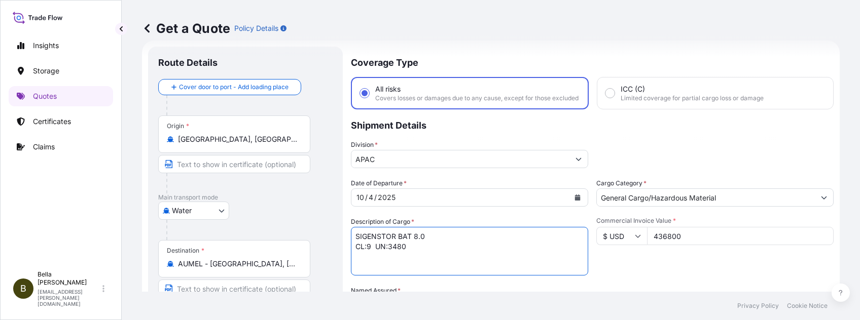
click at [435, 240] on textarea "SIGENSTOR BAT 8.0 CL:9 UN:3480" at bounding box center [469, 251] width 237 height 49
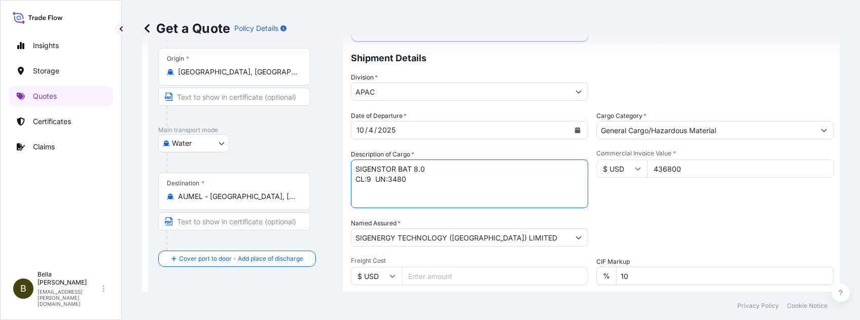
scroll to position [151, 0]
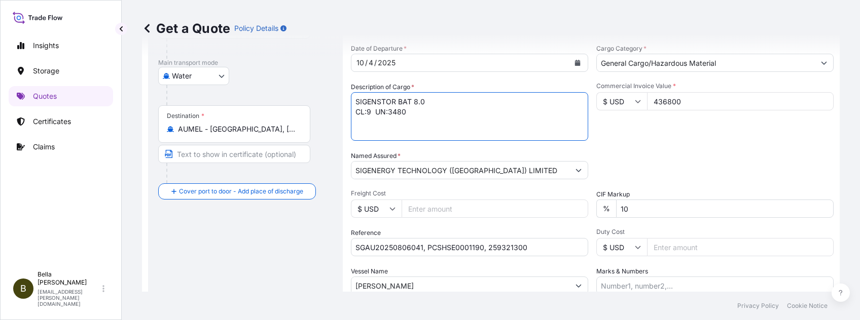
click at [644, 168] on div "Packing Category Type to search a container mode Please select a primary mode o…" at bounding box center [714, 165] width 237 height 28
click at [497, 195] on div "Date of Departure * [DATE] Cargo Category * General Cargo/Hazardous Material De…" at bounding box center [592, 169] width 483 height 251
click at [497, 240] on div "Date of Departure * [DATE] Cargo Category * General Cargo/Hazardous Material De…" at bounding box center [592, 169] width 483 height 251
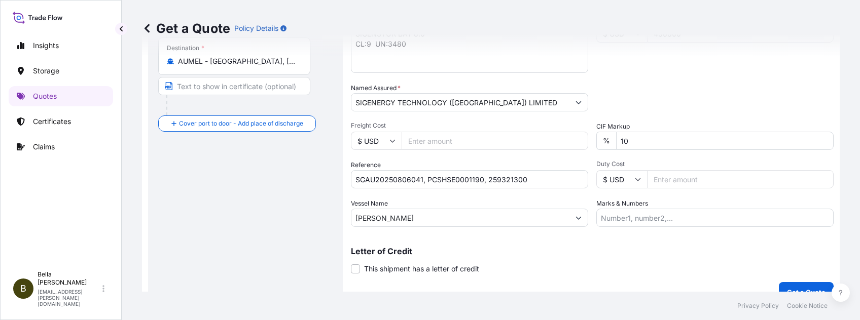
click at [507, 240] on div "Coverage Type All risks Covers losses or damages due to any cause, except for t…" at bounding box center [592, 73] width 483 height 459
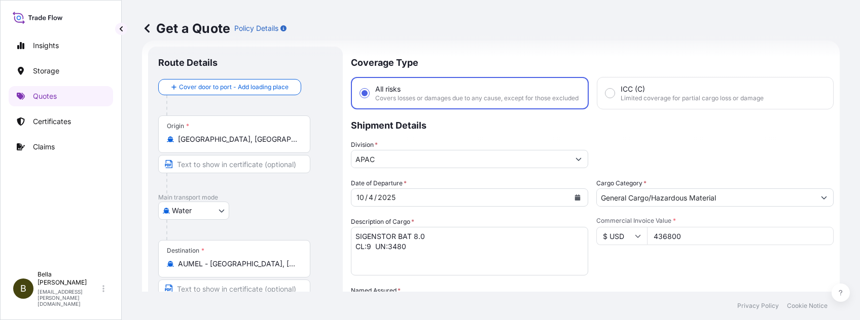
scroll to position [84, 0]
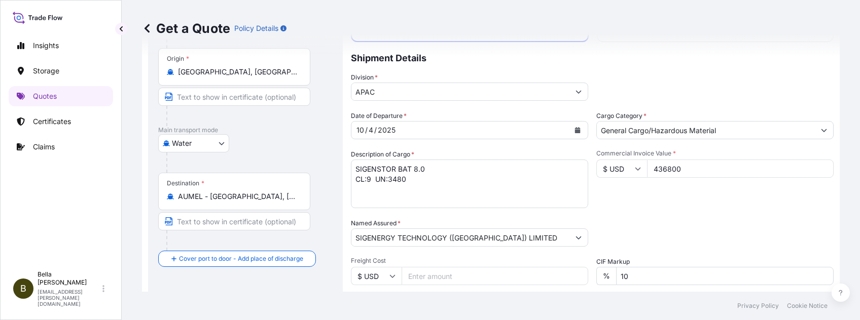
click at [644, 239] on div "Packing Category Type to search a container mode Please select a primary mode o…" at bounding box center [714, 232] width 237 height 28
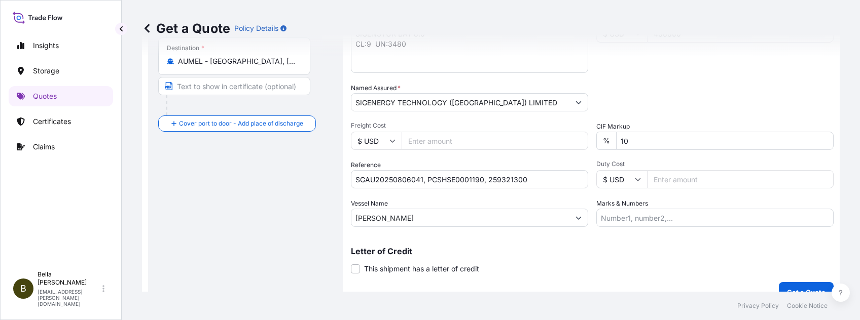
scroll to position [243, 0]
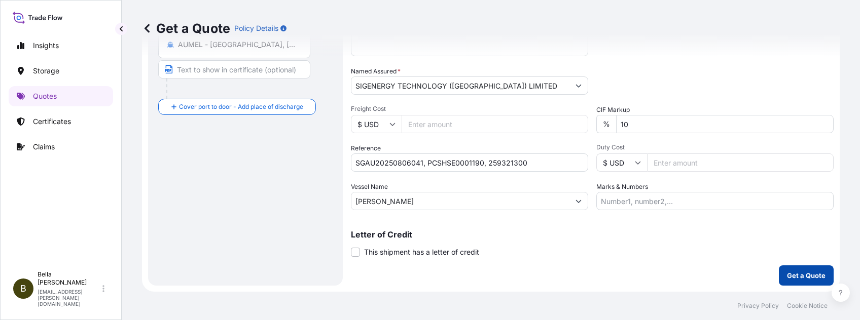
click at [644, 240] on p "Get a Quote" at bounding box center [806, 276] width 39 height 10
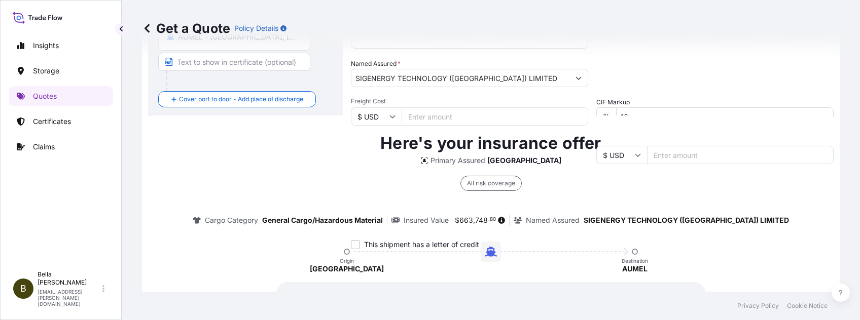
scroll to position [308, 0]
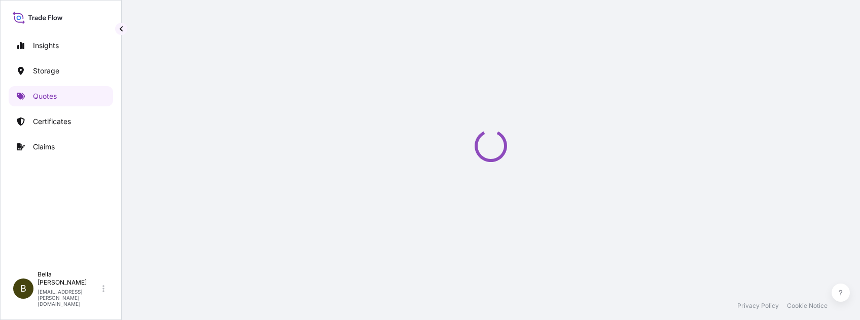
select select "Water"
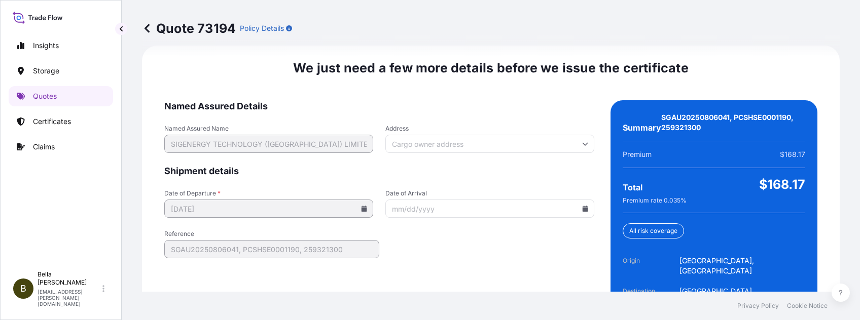
scroll to position [1626, 0]
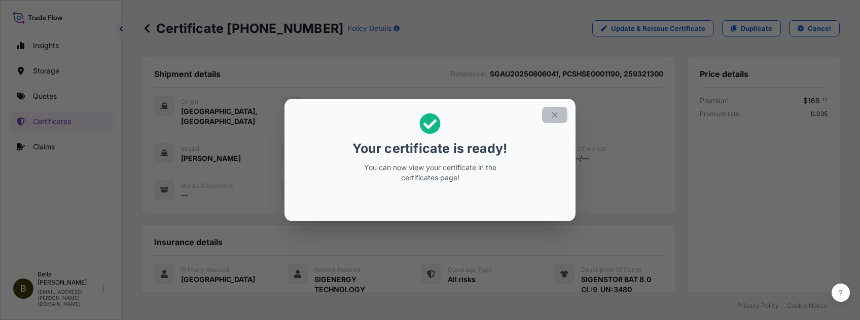
click at [552, 116] on icon "button" at bounding box center [554, 115] width 9 height 9
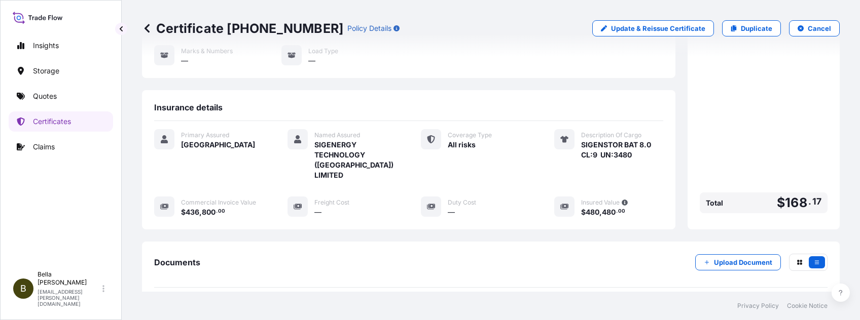
scroll to position [203, 0]
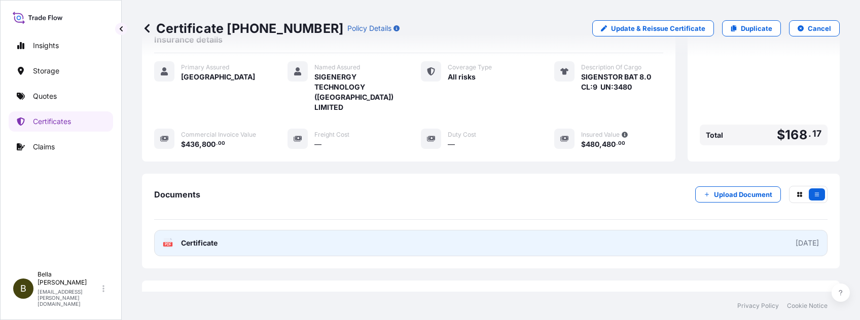
click at [456, 230] on link "PDF Certificate [DATE]" at bounding box center [490, 243] width 673 height 26
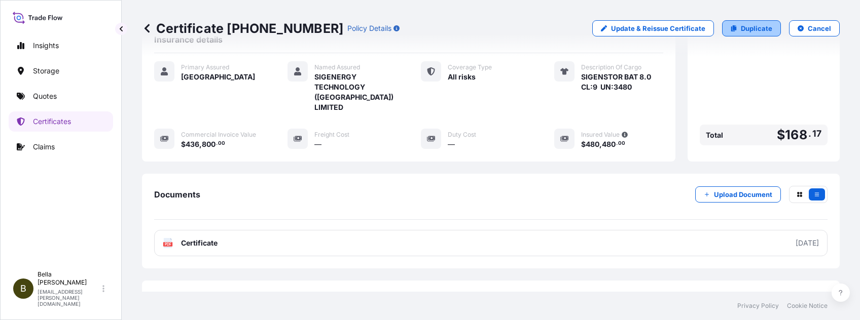
click at [644, 26] on p "Duplicate" at bounding box center [756, 28] width 31 height 10
select select "Water"
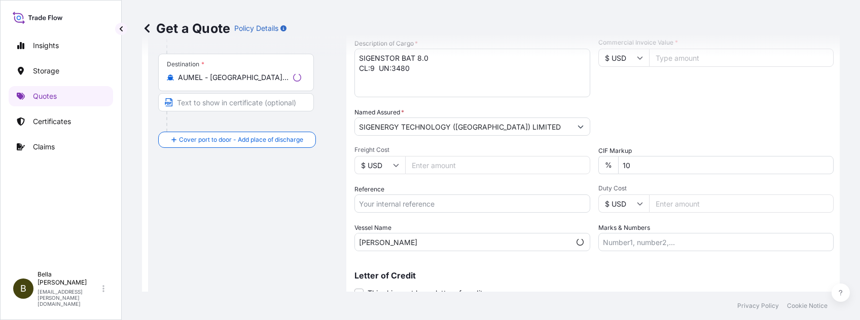
scroll to position [16, 0]
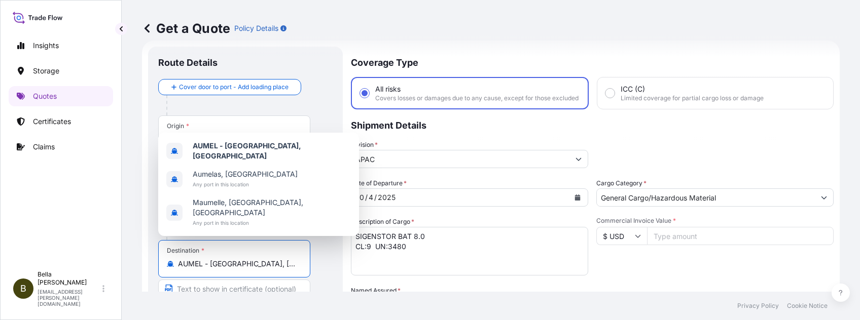
click at [284, 240] on input "AUMEL - [GEOGRAPHIC_DATA], [GEOGRAPHIC_DATA]" at bounding box center [238, 264] width 120 height 10
drag, startPoint x: 166, startPoint y: 259, endPoint x: 144, endPoint y: 254, distance: 22.7
click at [149, 240] on div "Route Details Cover door to port - Add loading place Place of loading Road / [G…" at bounding box center [245, 276] width 195 height 459
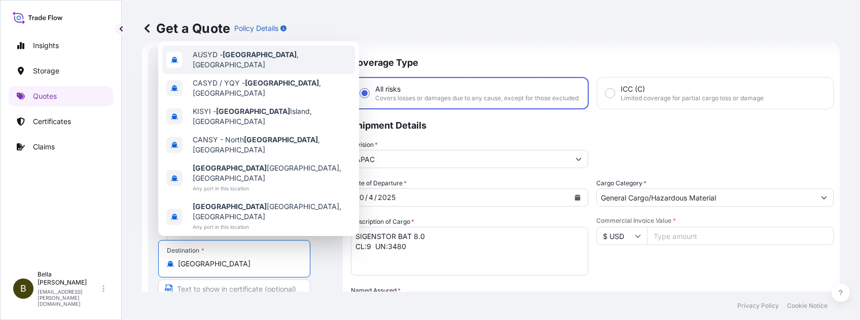
click at [256, 70] on span "AUSYD - [GEOGRAPHIC_DATA] , [GEOGRAPHIC_DATA]" at bounding box center [272, 60] width 158 height 20
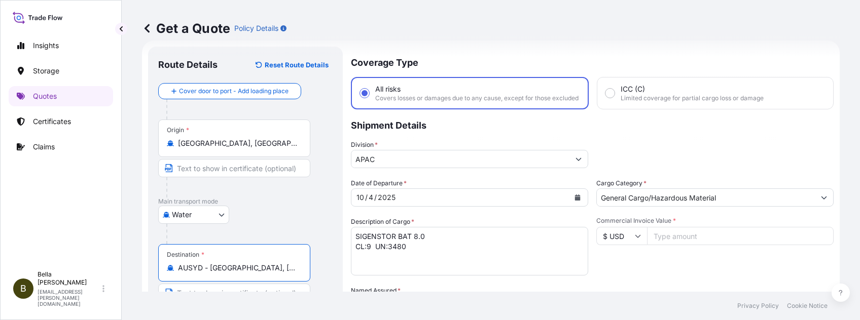
type input "AUSYD - [GEOGRAPHIC_DATA], [GEOGRAPHIC_DATA]"
click at [391, 240] on textarea "SIGENSTOR BAT 8.0 CL:9 UN:3480" at bounding box center [469, 251] width 237 height 49
click at [417, 240] on textarea "SIGENSTOR BAT 8.0 CL:9 UN:3480" at bounding box center [469, 251] width 237 height 49
paste textarea "INVTERTER & ACCESSARY"
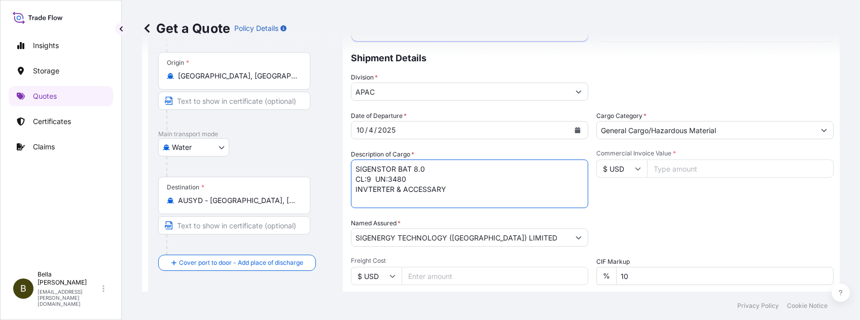
scroll to position [151, 0]
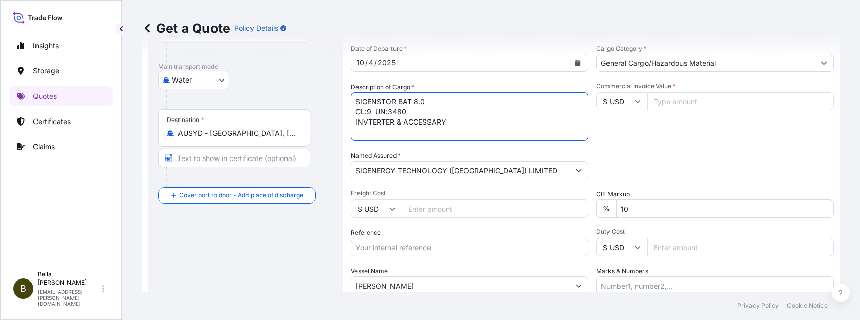
type textarea "SIGENSTOR BAT 8.0 CL:9 UN:3480 INVTERTER & ACCESSARY"
click at [448, 240] on input "Reference" at bounding box center [469, 247] width 237 height 18
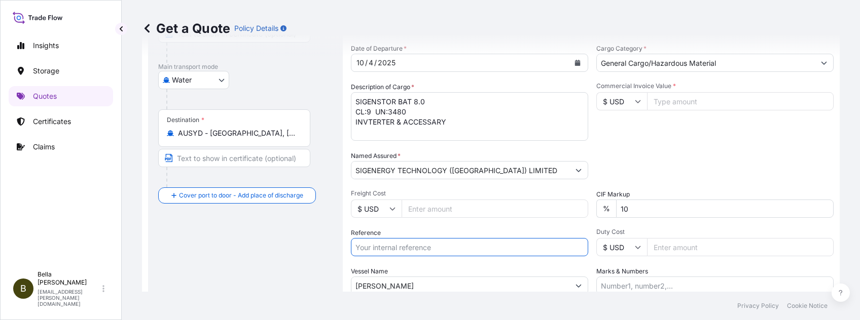
paste input "INVTERTER & ACCESSARY"
type input "INVTERTER & ACCESSARY"
drag, startPoint x: 466, startPoint y: 253, endPoint x: 210, endPoint y: 249, distance: 256.0
click at [210, 240] on form "Route Details Reset Route Details Cover door to port - Add loading place Place …" at bounding box center [491, 141] width 698 height 471
paste input "SGAU20250829004"
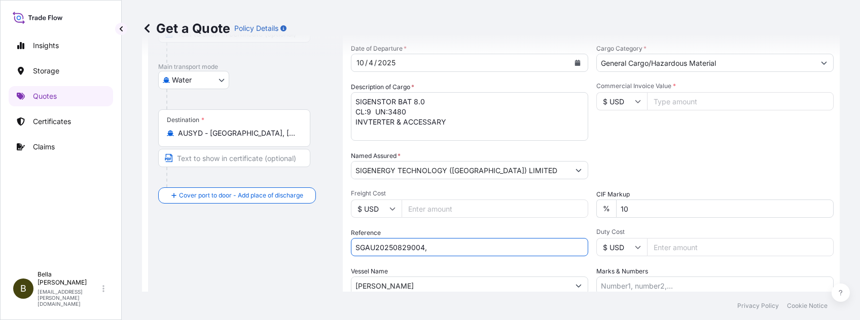
paste input "SGAU20250829004"
click at [424, 240] on input "SGAU20250829004, SGAU20250829004" at bounding box center [469, 247] width 237 height 18
drag, startPoint x: 428, startPoint y: 253, endPoint x: 575, endPoint y: 253, distance: 146.5
click at [568, 240] on input "SGAU20250829004, SGAU20250829004" at bounding box center [469, 247] width 237 height 18
paste input "PCSHSE0001286"
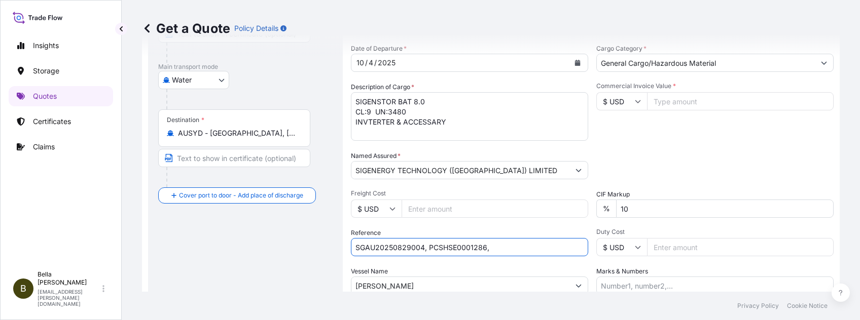
click at [517, 240] on input "SGAU20250829004, PCSHSE0001286," at bounding box center [469, 247] width 237 height 18
paste input "259256911"
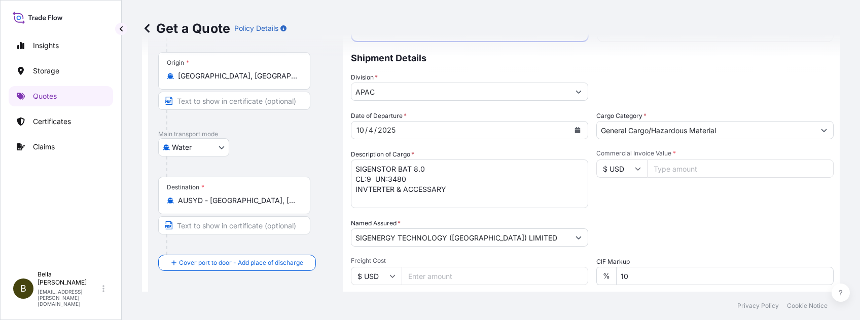
scroll to position [16, 0]
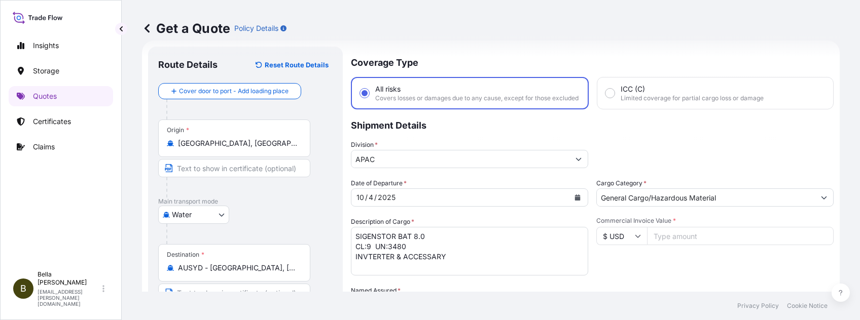
type input "SGAU20250829004, PCSHSE0001286, 259256911"
click at [644, 240] on input "Commercial Invoice Value *" at bounding box center [740, 236] width 187 height 18
type input "384064"
click at [644, 240] on div "Commercial Invoice Value * $ USD 384064" at bounding box center [714, 246] width 237 height 59
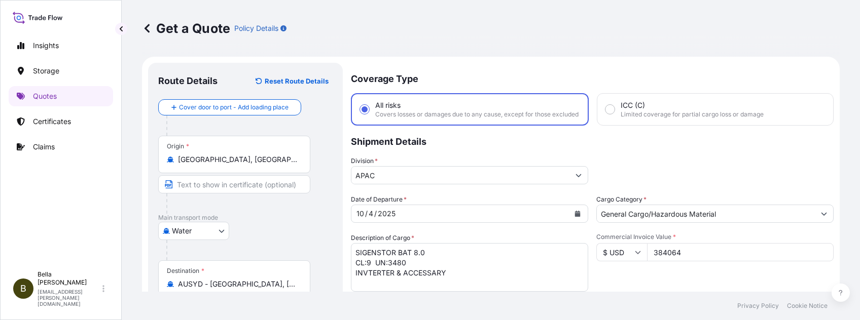
scroll to position [67, 0]
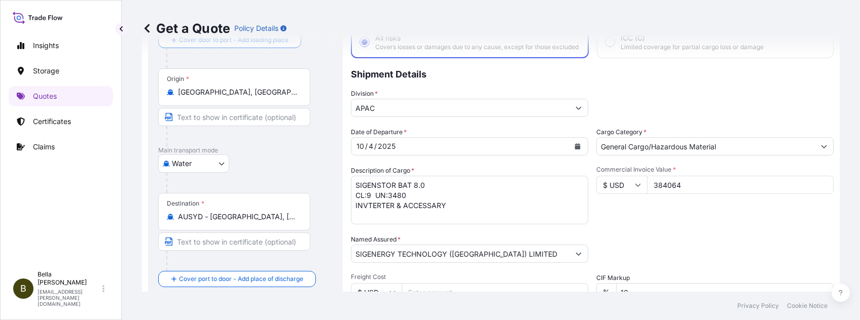
click at [440, 195] on textarea "SIGENSTOR BAT 8.0 CL:9 UN:3480" at bounding box center [469, 200] width 237 height 49
click at [468, 210] on textarea "SIGENSTOR BAT 8.0 CL:9 UN:3480" at bounding box center [469, 200] width 237 height 49
click at [644, 240] on div "Packing Category Type to search a container mode Please select a primary mode o…" at bounding box center [714, 249] width 237 height 28
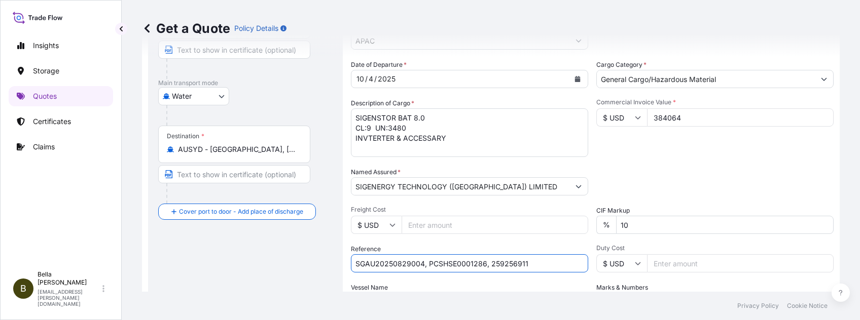
click at [543, 240] on input "SGAU20250829004, PCSHSE0001286, 259256911" at bounding box center [469, 263] width 237 height 18
click at [546, 240] on div "Reference SGAU20250829004, PCSHSE0001286, 259256911" at bounding box center [469, 258] width 237 height 28
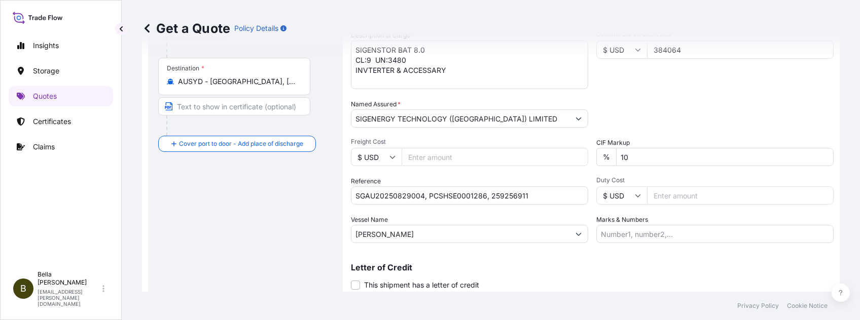
scroll to position [243, 0]
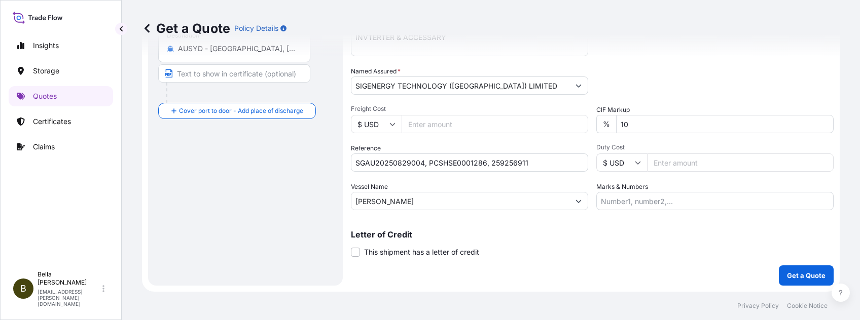
click at [491, 231] on p "Letter of Credit" at bounding box center [592, 235] width 483 height 8
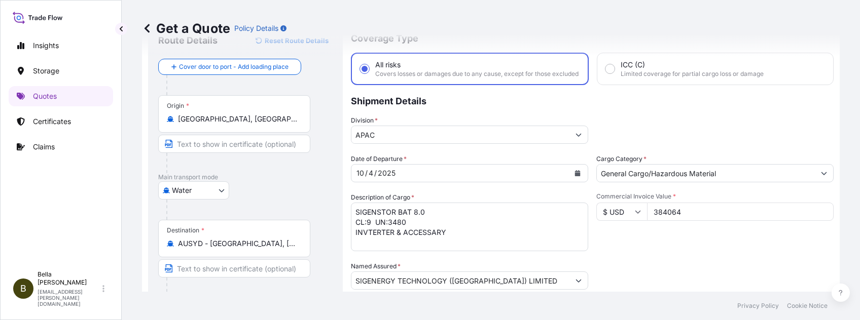
scroll to position [0, 0]
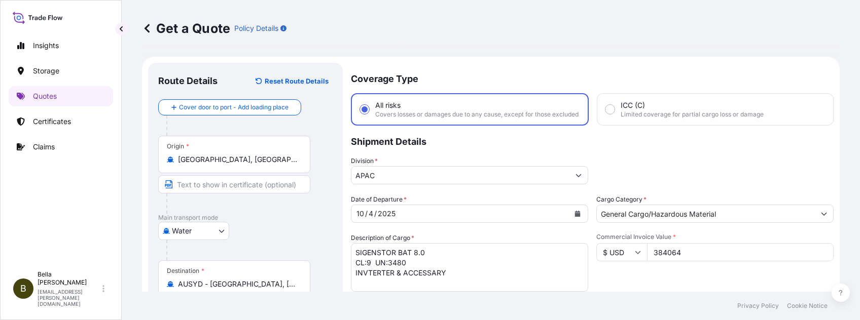
click at [644, 240] on span "Commercial Invoice Value *" at bounding box center [714, 237] width 237 height 8
click at [644, 240] on input "384064" at bounding box center [740, 252] width 187 height 18
click at [644, 240] on div "Commercial Invoice Value * $ USD 384064" at bounding box center [714, 262] width 237 height 59
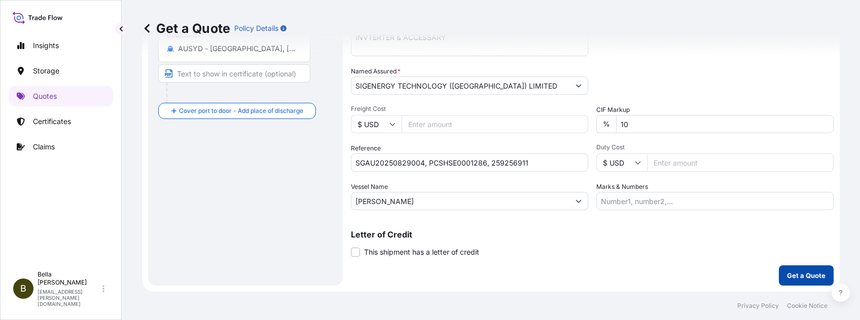
click at [644, 240] on button "Get a Quote" at bounding box center [806, 276] width 55 height 20
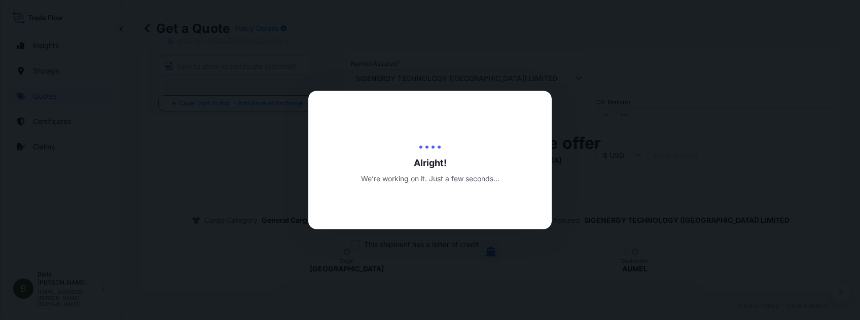
click at [644, 240] on div at bounding box center [430, 160] width 860 height 320
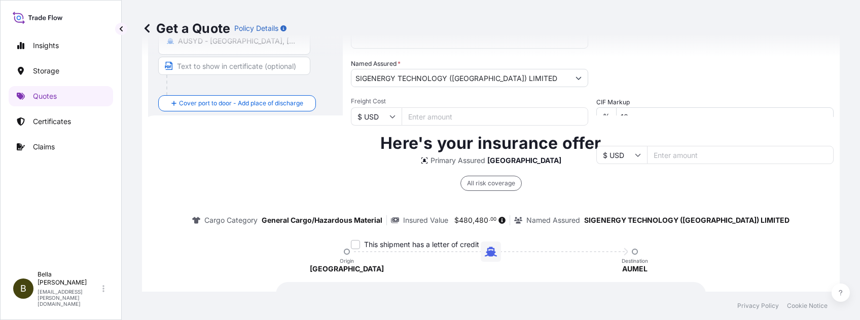
scroll to position [308, 0]
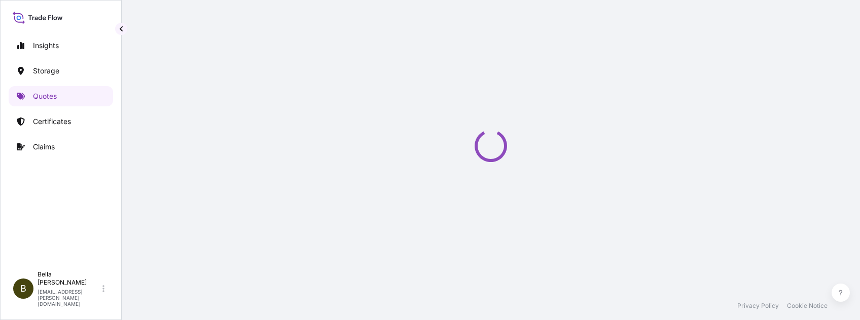
scroll to position [495, 0]
select select "Water"
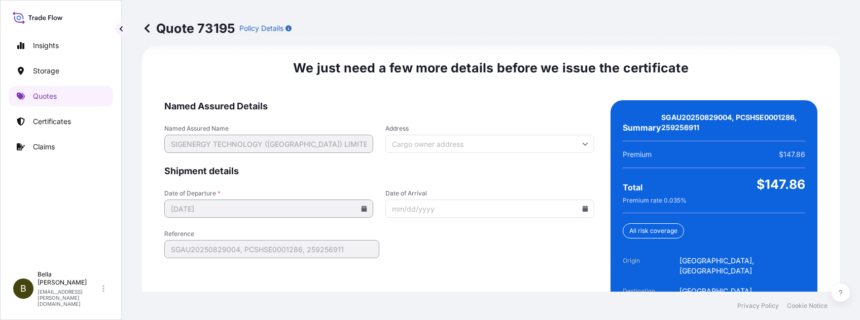
scroll to position [1626, 0]
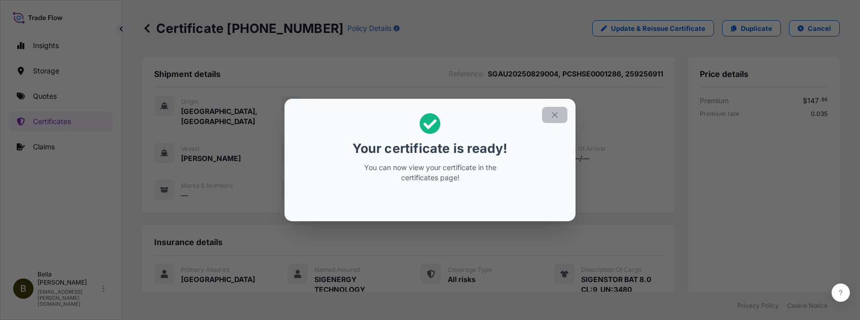
click at [554, 115] on icon "button" at bounding box center [554, 115] width 9 height 9
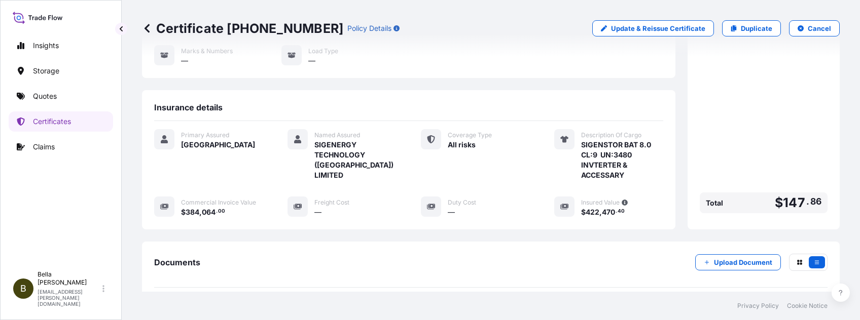
scroll to position [203, 0]
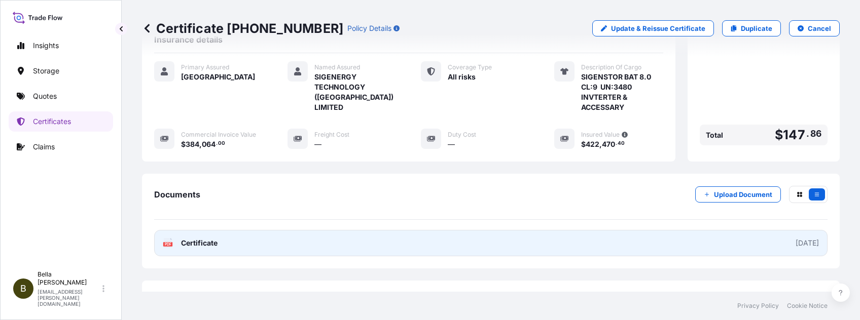
click at [377, 230] on link "PDF Certificate [DATE]" at bounding box center [490, 243] width 673 height 26
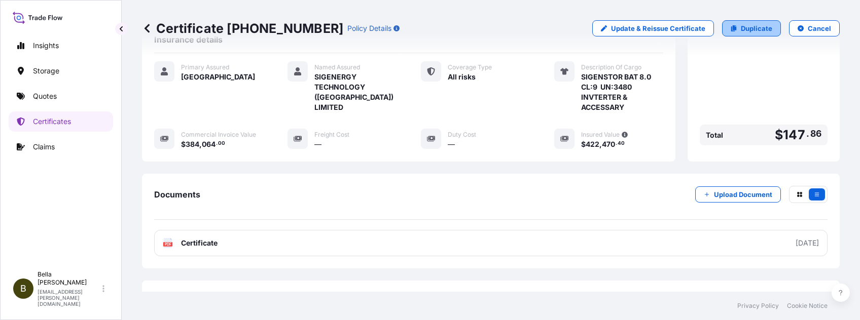
click at [644, 27] on p "Duplicate" at bounding box center [756, 28] width 31 height 10
select select "Water"
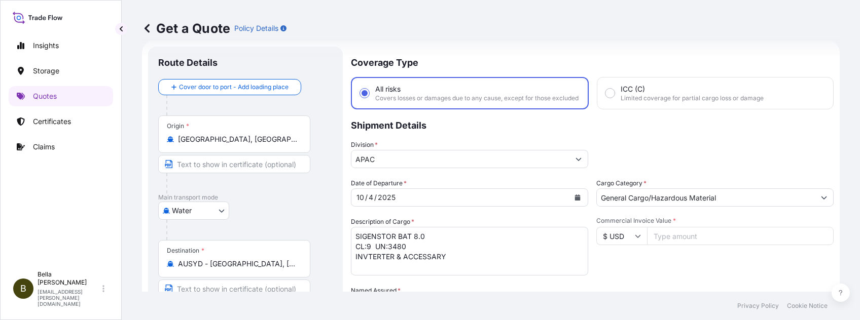
scroll to position [84, 0]
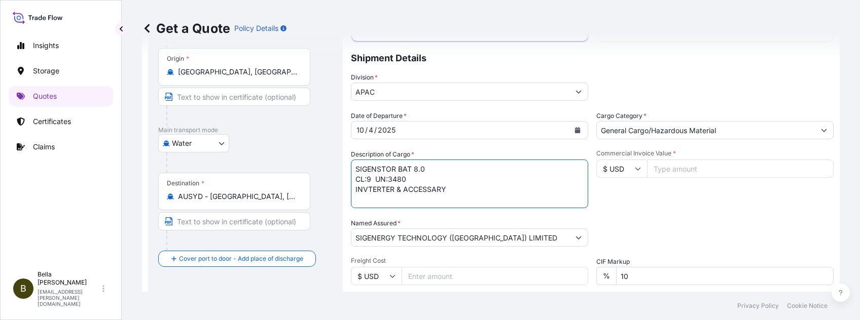
drag, startPoint x: 461, startPoint y: 195, endPoint x: 319, endPoint y: 198, distance: 142.0
click at [319, 198] on form "Route Details Cover door to port - Add loading place Place of loading Road / [G…" at bounding box center [491, 208] width 698 height 471
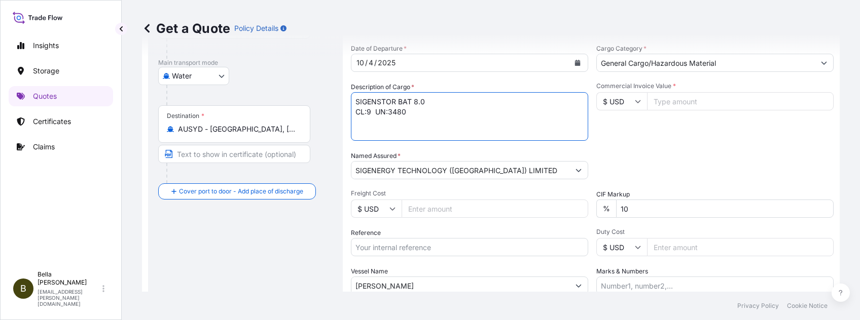
type textarea "SIGENSTOR BAT 8.0 CL:9 UN:3480"
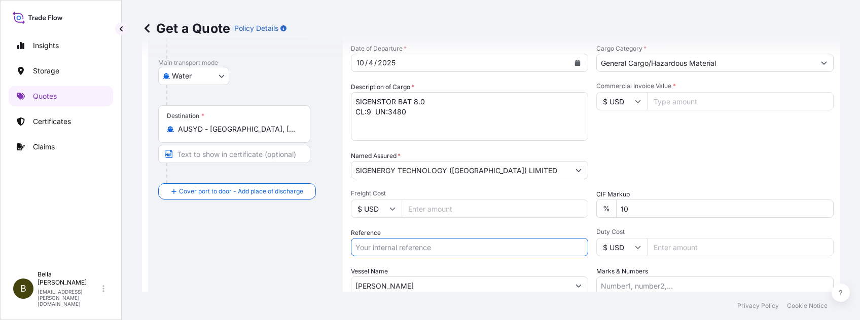
click at [403, 240] on input "Reference" at bounding box center [469, 247] width 237 height 18
click at [392, 240] on input "Reference" at bounding box center [469, 247] width 237 height 18
paste input "SGAU20250829005"
click at [458, 240] on input "SGAU20250829005," at bounding box center [469, 247] width 237 height 18
click at [456, 240] on input "SGAU20250829005," at bounding box center [469, 247] width 237 height 18
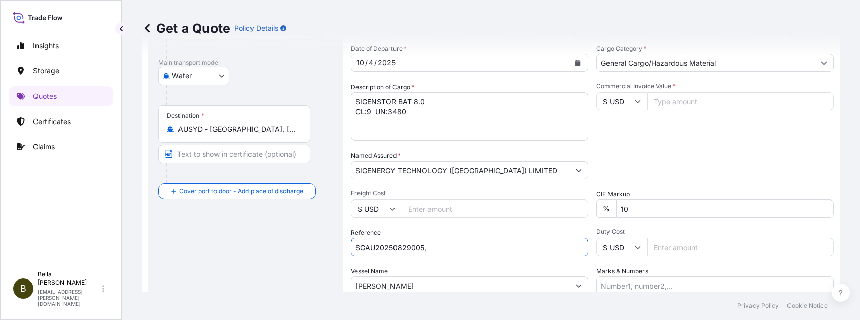
paste input "PCSHSE0001287"
click at [519, 240] on input "SGAU20250829005, PCSHSE0001287," at bounding box center [469, 247] width 237 height 18
click at [506, 240] on input "SGAU20250829005, PCSHSE0001287," at bounding box center [469, 247] width 237 height 18
paste input "259257050"
type input "SGAU20250829005, PCSHSE0001287, 259257050"
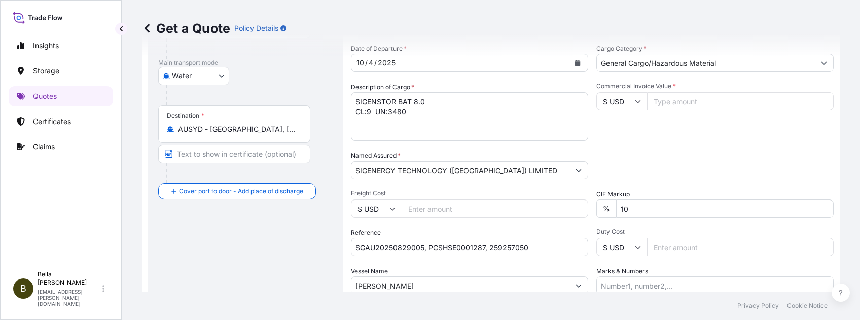
click at [644, 102] on input "Commercial Invoice Value *" at bounding box center [740, 101] width 187 height 18
type input "436800"
click at [644, 159] on div "Packing Category Type to search a container mode Please select a primary mode o…" at bounding box center [714, 165] width 237 height 28
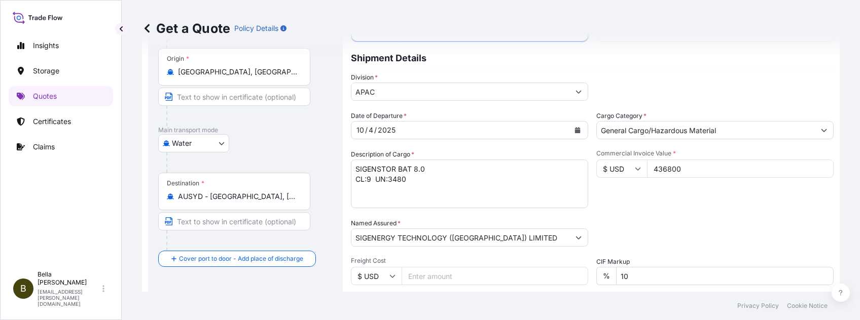
click at [284, 130] on p "Main transport mode" at bounding box center [245, 130] width 174 height 8
click at [289, 148] on div "Water Air Water Inland" at bounding box center [245, 143] width 174 height 18
click at [434, 174] on textarea "SIGENSTOR BAT 8.0 CL:9 UN:3480 INVTERTER & ACCESSARY" at bounding box center [469, 184] width 237 height 49
click at [426, 188] on textarea "SIGENSTOR BAT 8.0 CL:9 UN:3480 INVTERTER & ACCESSARY" at bounding box center [469, 184] width 237 height 49
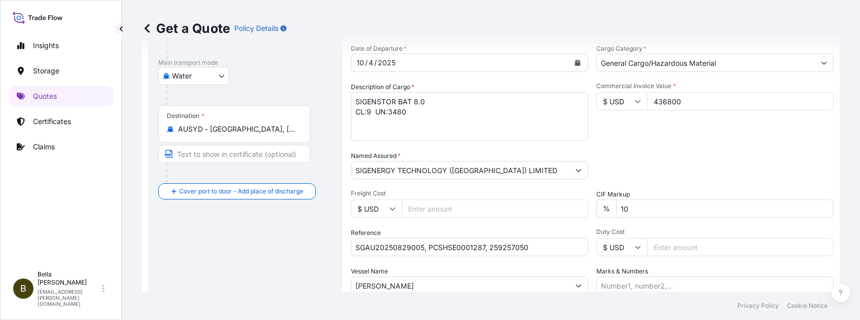
click at [514, 240] on div "Date of Departure * [DATE] Cargo Category * General Cargo/Hazardous Material De…" at bounding box center [592, 169] width 483 height 251
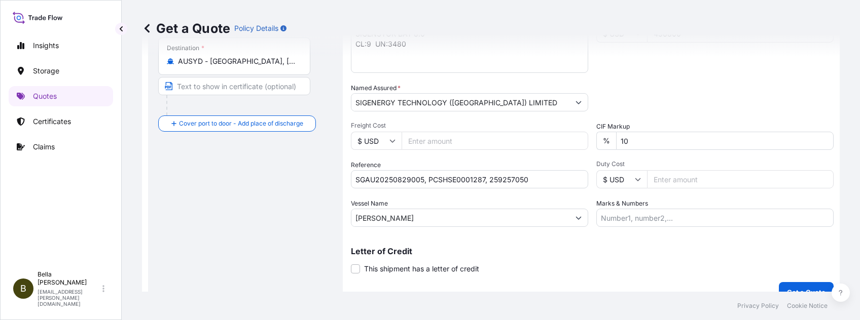
click at [505, 240] on div "Letter of Credit This shipment has a letter of credit Letter of credit * Letter…" at bounding box center [592, 254] width 483 height 39
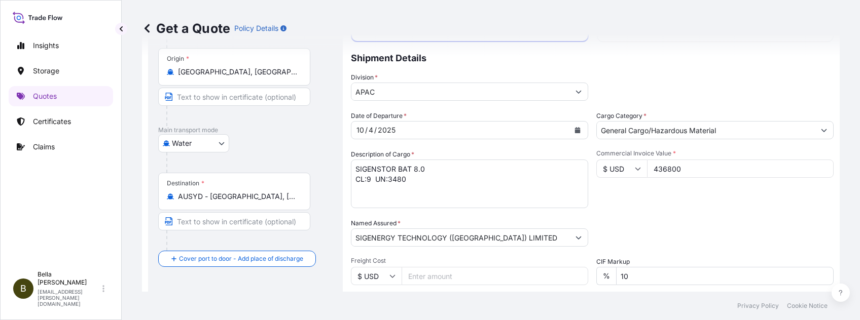
click at [644, 203] on div "Commercial Invoice Value * $ USD 436800" at bounding box center [714, 179] width 237 height 59
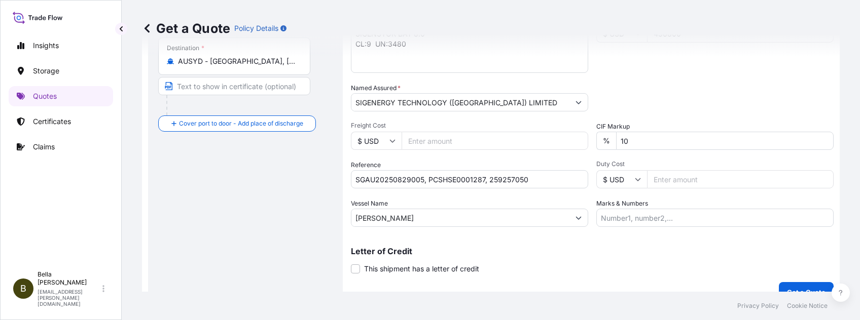
scroll to position [243, 0]
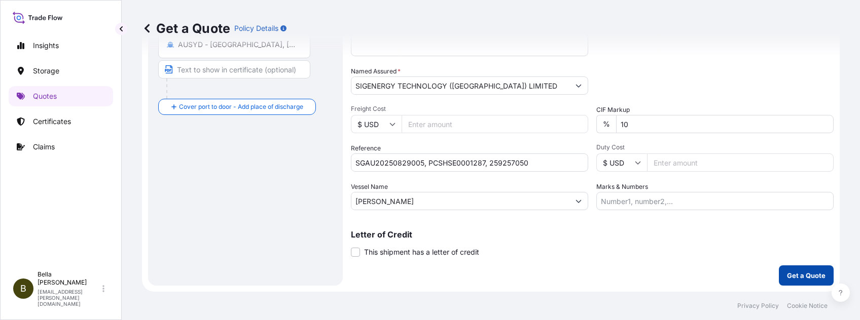
click at [644, 240] on button "Get a Quote" at bounding box center [806, 276] width 55 height 20
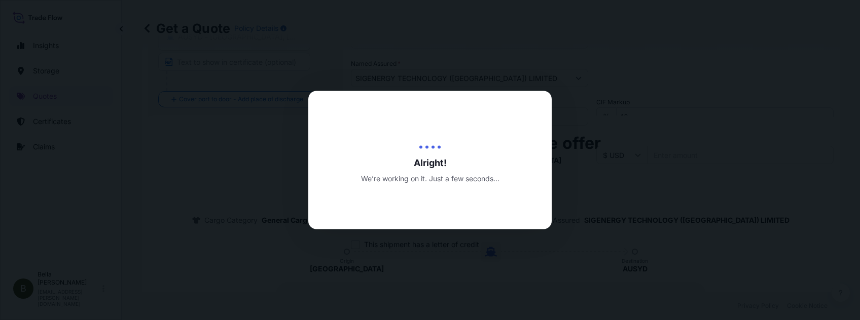
scroll to position [308, 0]
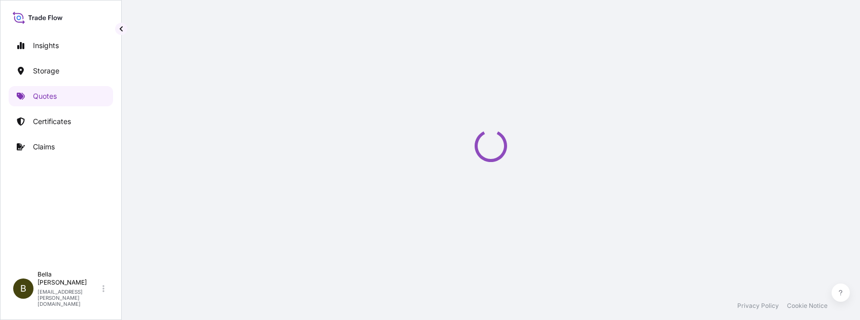
select select "Water"
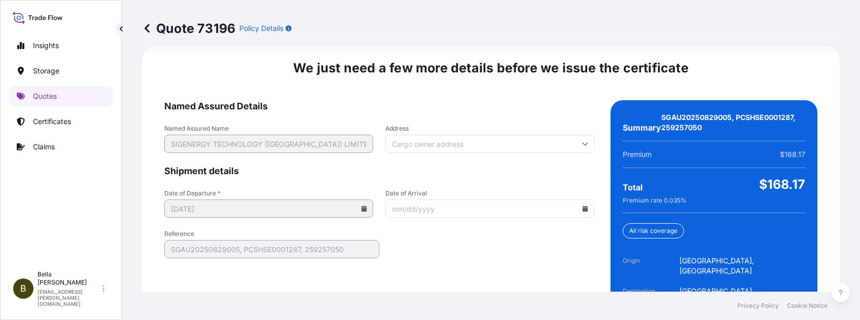
scroll to position [1626, 0]
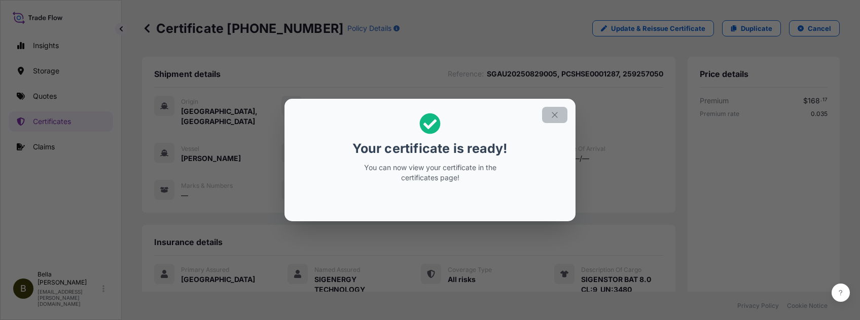
click at [556, 112] on icon "button" at bounding box center [554, 115] width 9 height 9
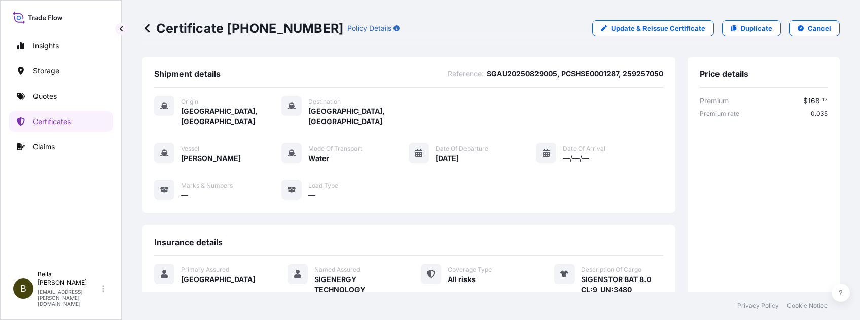
scroll to position [222, 0]
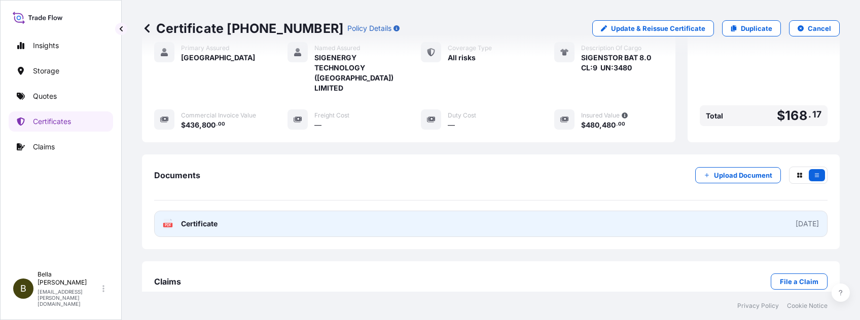
click at [521, 211] on link "PDF Certificate [DATE]" at bounding box center [490, 224] width 673 height 26
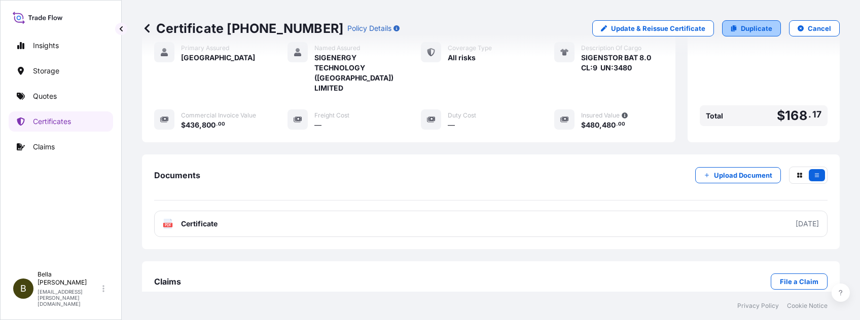
click at [644, 33] on p "Duplicate" at bounding box center [756, 28] width 31 height 10
select select "Water"
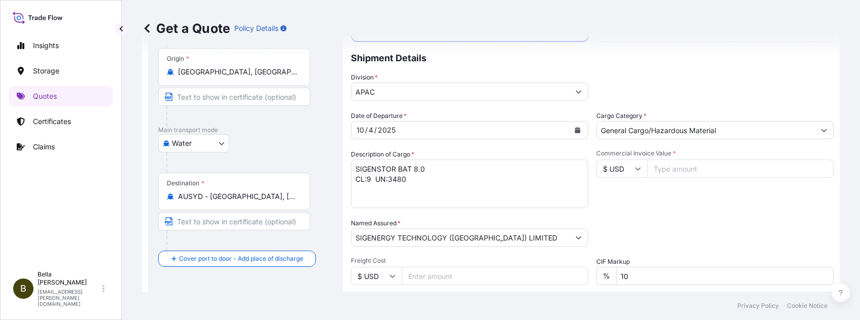
scroll to position [219, 0]
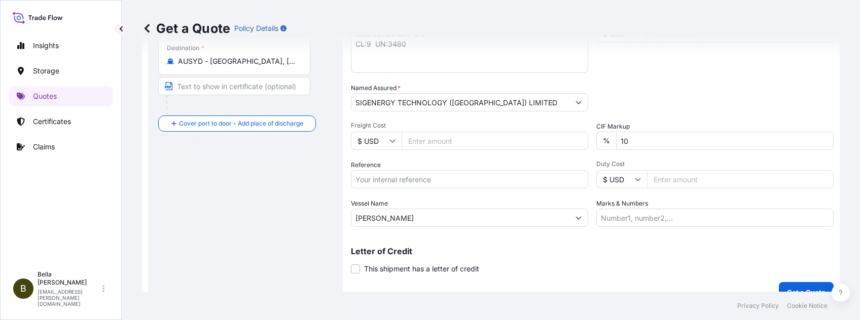
click at [404, 177] on div "Reference" at bounding box center [469, 174] width 237 height 28
click at [402, 184] on input "Reference" at bounding box center [469, 179] width 237 height 18
paste input "SGAU20250829006"
click at [450, 188] on input "SGAU20250829006, SGAU20250829006" at bounding box center [469, 179] width 237 height 18
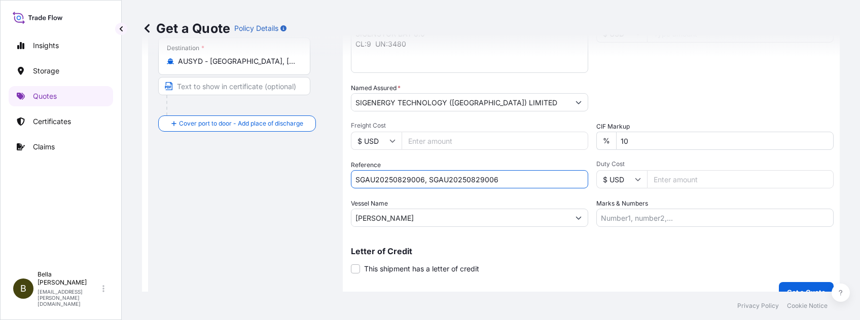
drag, startPoint x: 429, startPoint y: 185, endPoint x: 598, endPoint y: 188, distance: 168.8
click at [598, 188] on div "Date of Departure * [DATE] Cargo Category * General Cargo/Hazardous Material De…" at bounding box center [592, 101] width 483 height 251
paste input "PCSHSE0001269"
click at [505, 187] on input "SGAU20250829006, PCSHSE0001269," at bounding box center [469, 179] width 237 height 18
paste input "259257640"
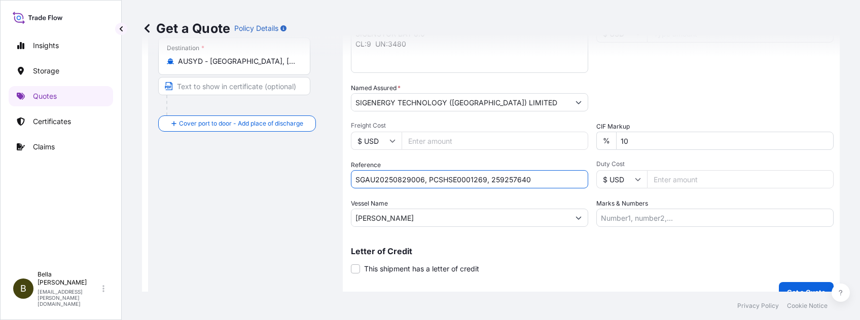
type input "SGAU20250829006, PCSHSE0001269, 259257640"
click at [556, 240] on div "Coverage Type All risks Covers losses or damages due to any cause, except for t…" at bounding box center [592, 73] width 483 height 459
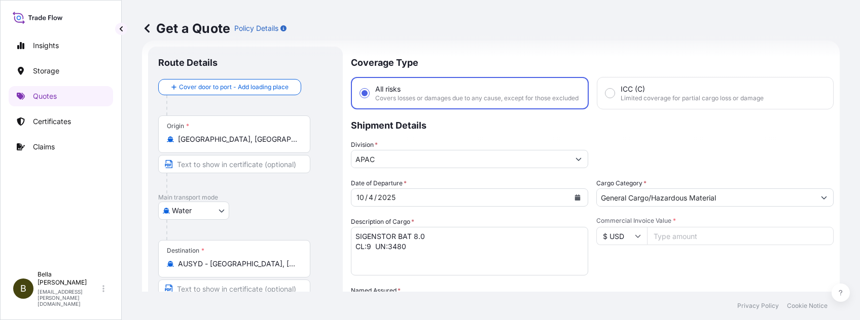
scroll to position [0, 0]
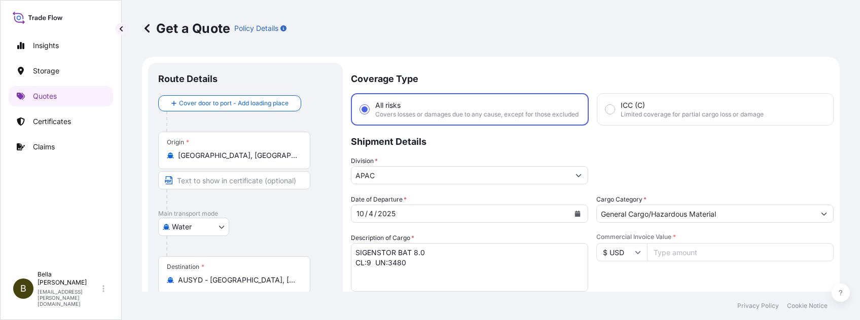
click at [644, 240] on input "Commercial Invoice Value *" at bounding box center [740, 252] width 187 height 18
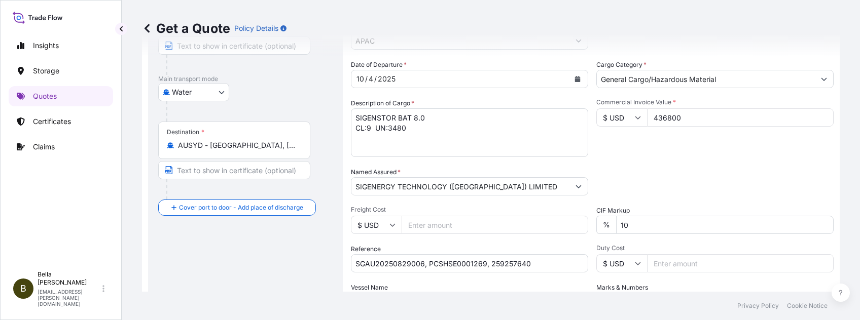
scroll to position [203, 0]
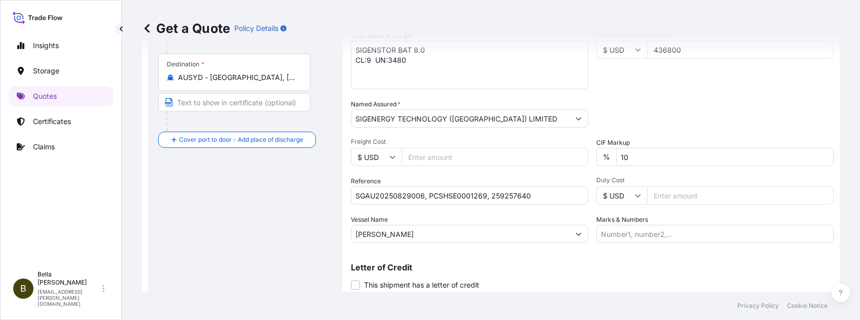
type input "436800"
click at [462, 240] on div "Letter of Credit This shipment has a letter of credit Letter of credit * Letter…" at bounding box center [592, 270] width 483 height 39
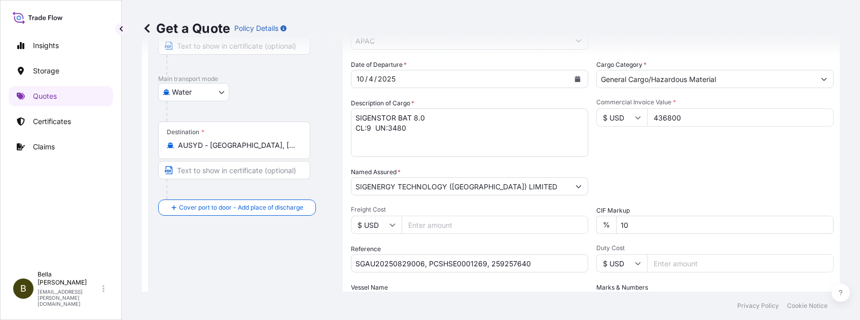
scroll to position [67, 0]
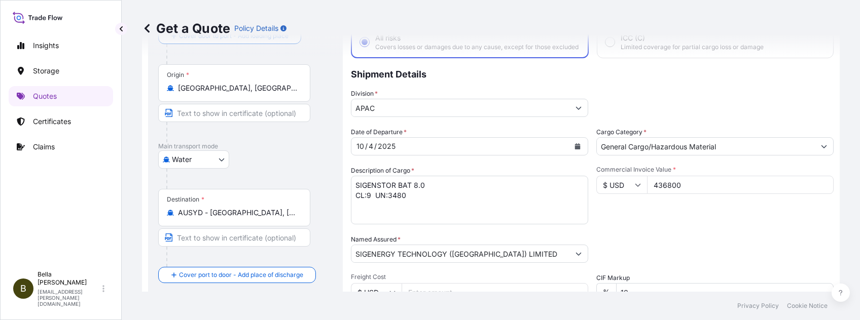
click at [644, 184] on input "436800" at bounding box center [740, 185] width 187 height 18
click at [644, 193] on input "436800" at bounding box center [740, 185] width 187 height 18
click at [644, 225] on div "Commercial Invoice Value * $ USD 436800" at bounding box center [714, 195] width 237 height 59
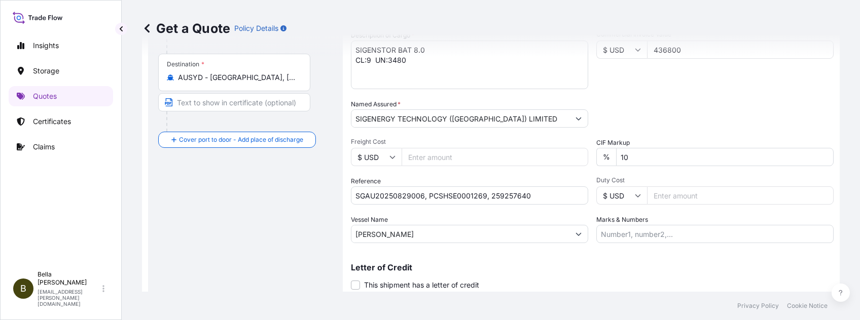
scroll to position [243, 0]
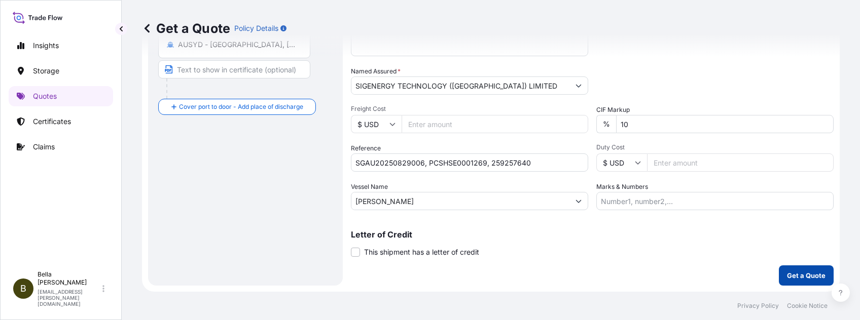
click at [644, 240] on p "Get a Quote" at bounding box center [806, 276] width 39 height 10
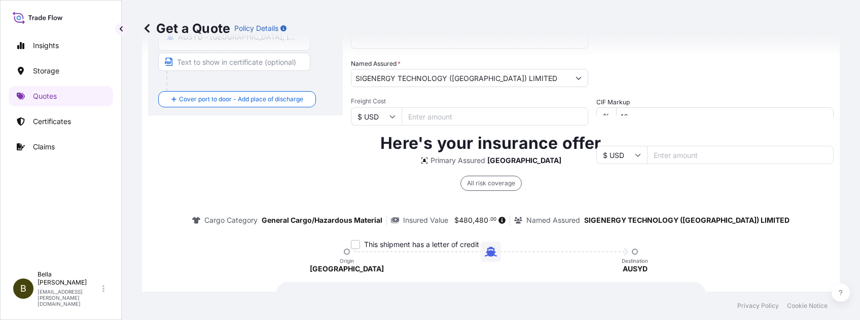
scroll to position [308, 0]
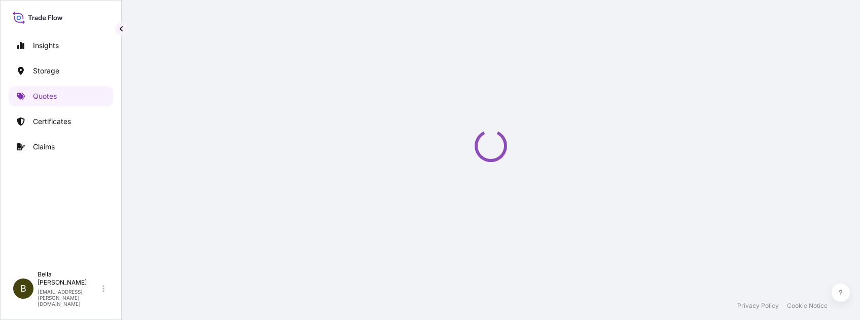
scroll to position [495, 0]
select select "Water"
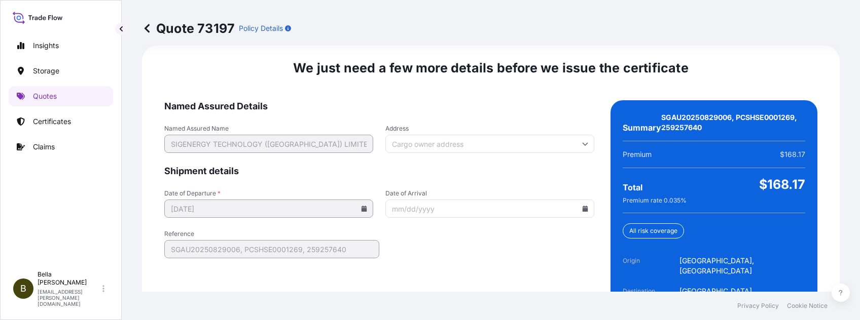
scroll to position [1626, 0]
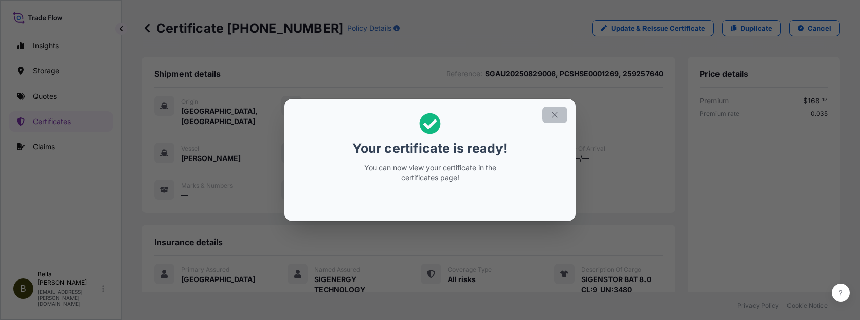
click at [556, 107] on button "button" at bounding box center [554, 115] width 25 height 16
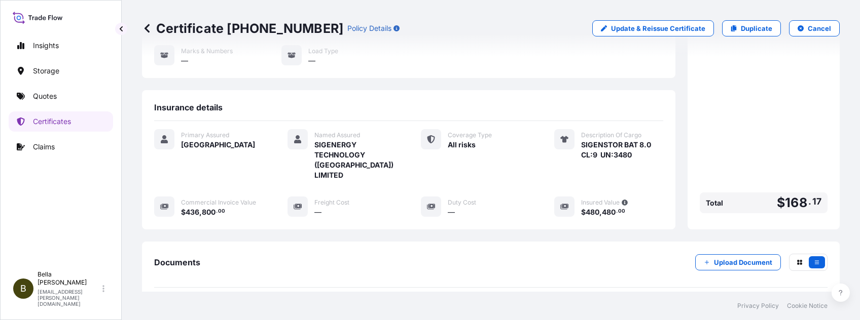
scroll to position [203, 0]
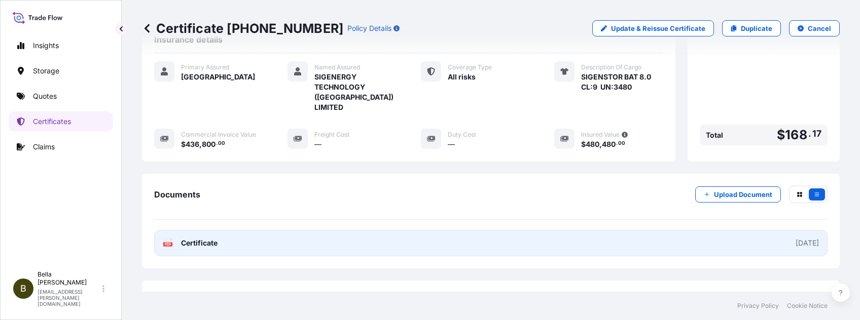
click at [644, 230] on link "PDF Certificate [DATE]" at bounding box center [490, 243] width 673 height 26
